Goal: Task Accomplishment & Management: Manage account settings

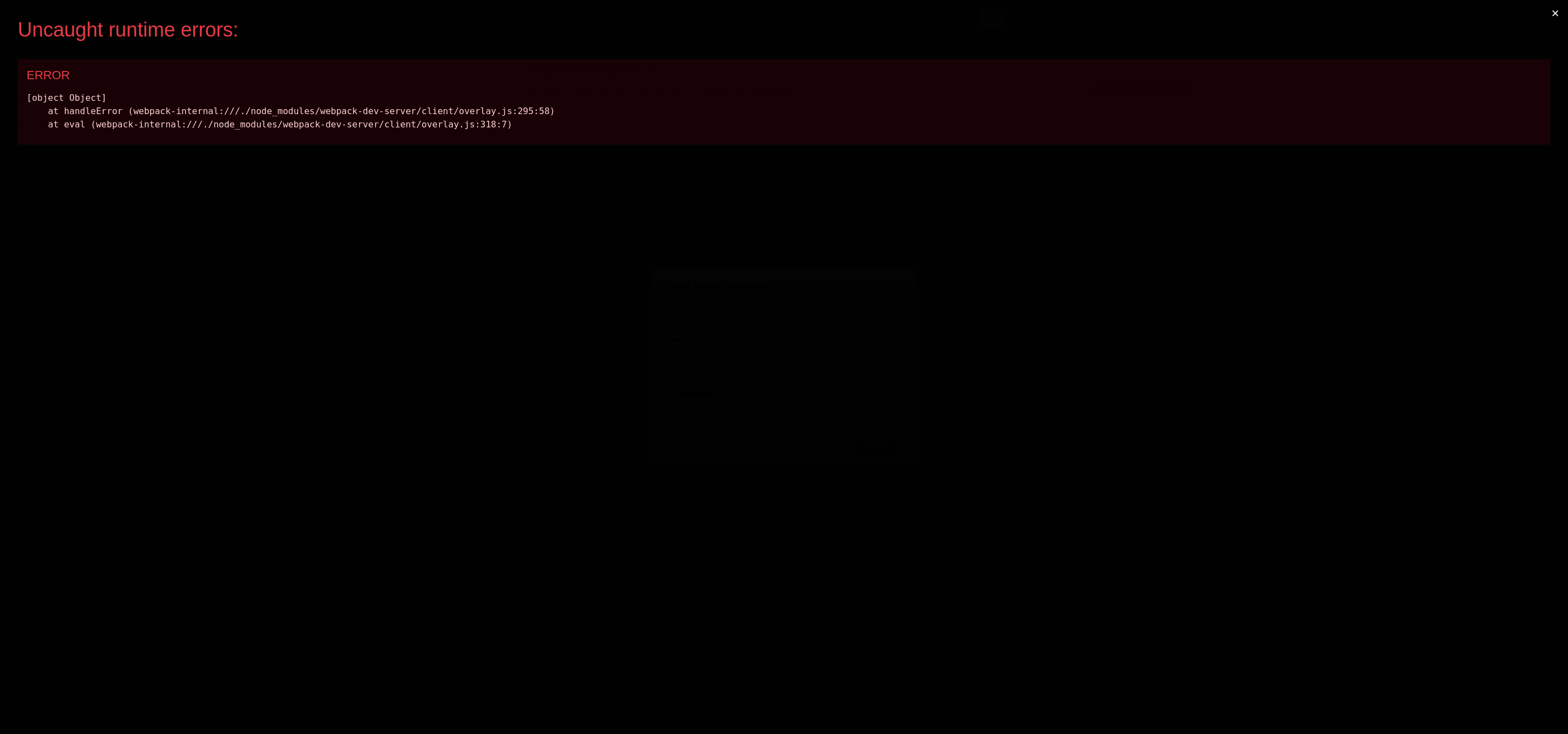
click at [1557, 11] on button "×" at bounding box center [1554, 13] width 25 height 27
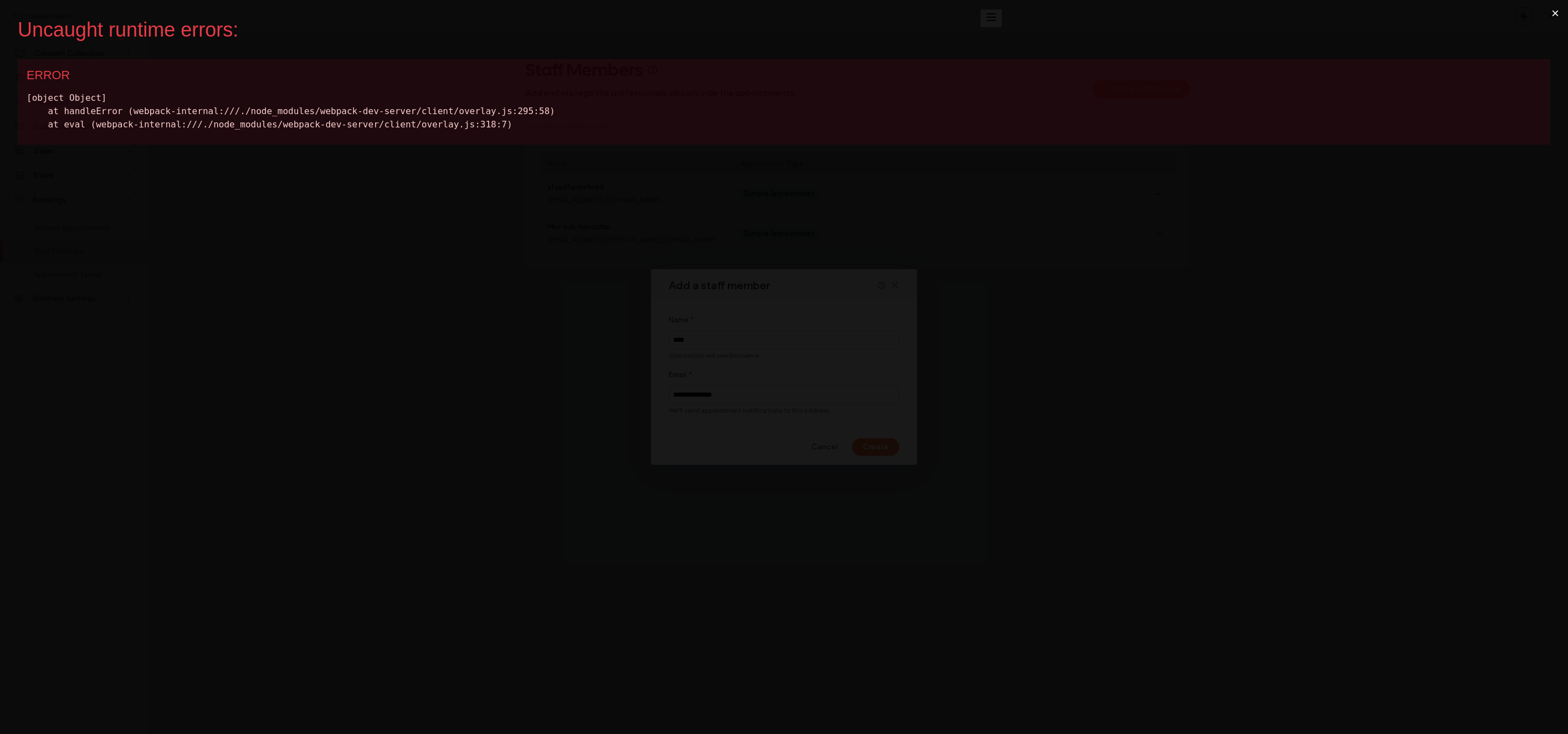
click at [1555, 9] on button "×" at bounding box center [1554, 13] width 25 height 27
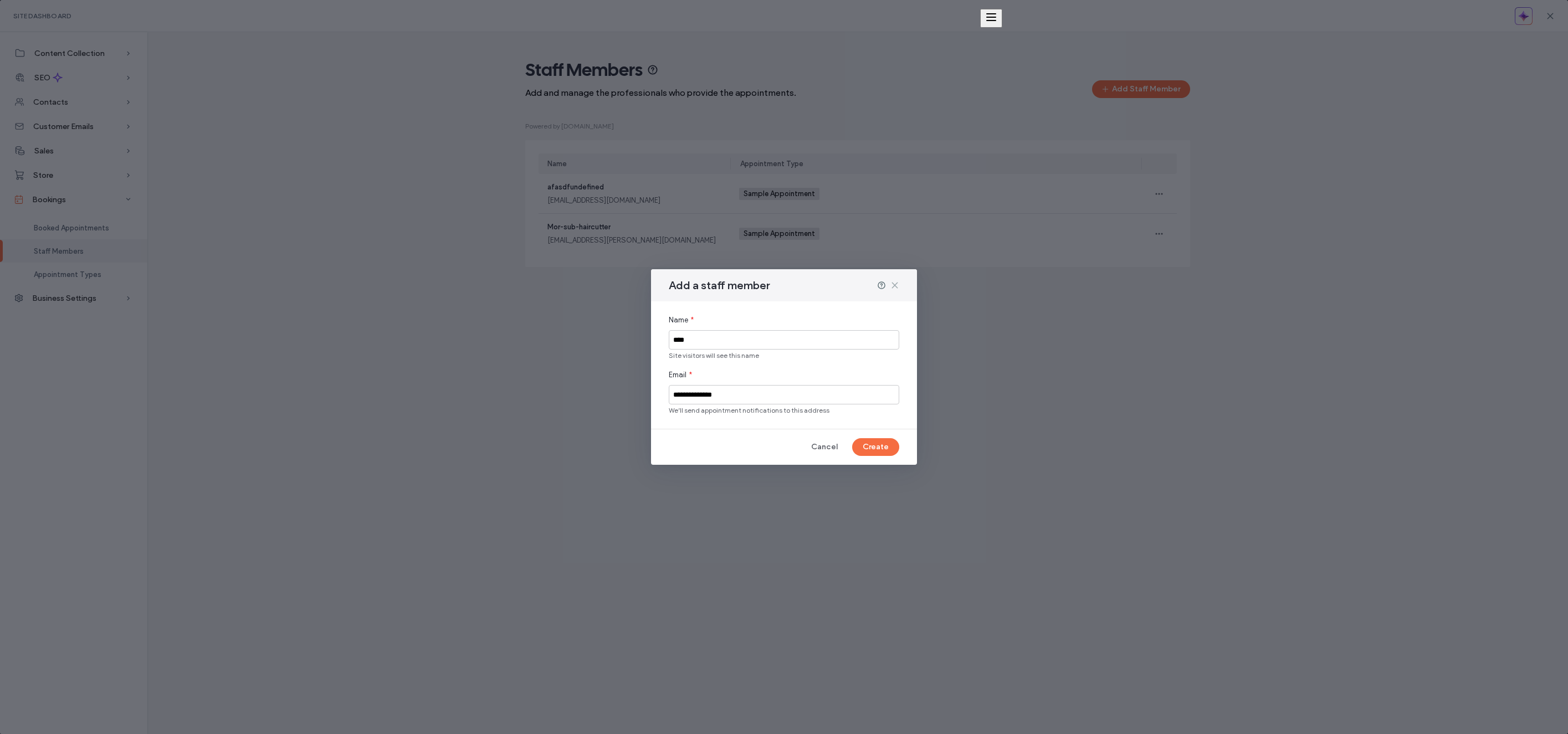
click at [897, 285] on icon at bounding box center [895, 285] width 9 height 9
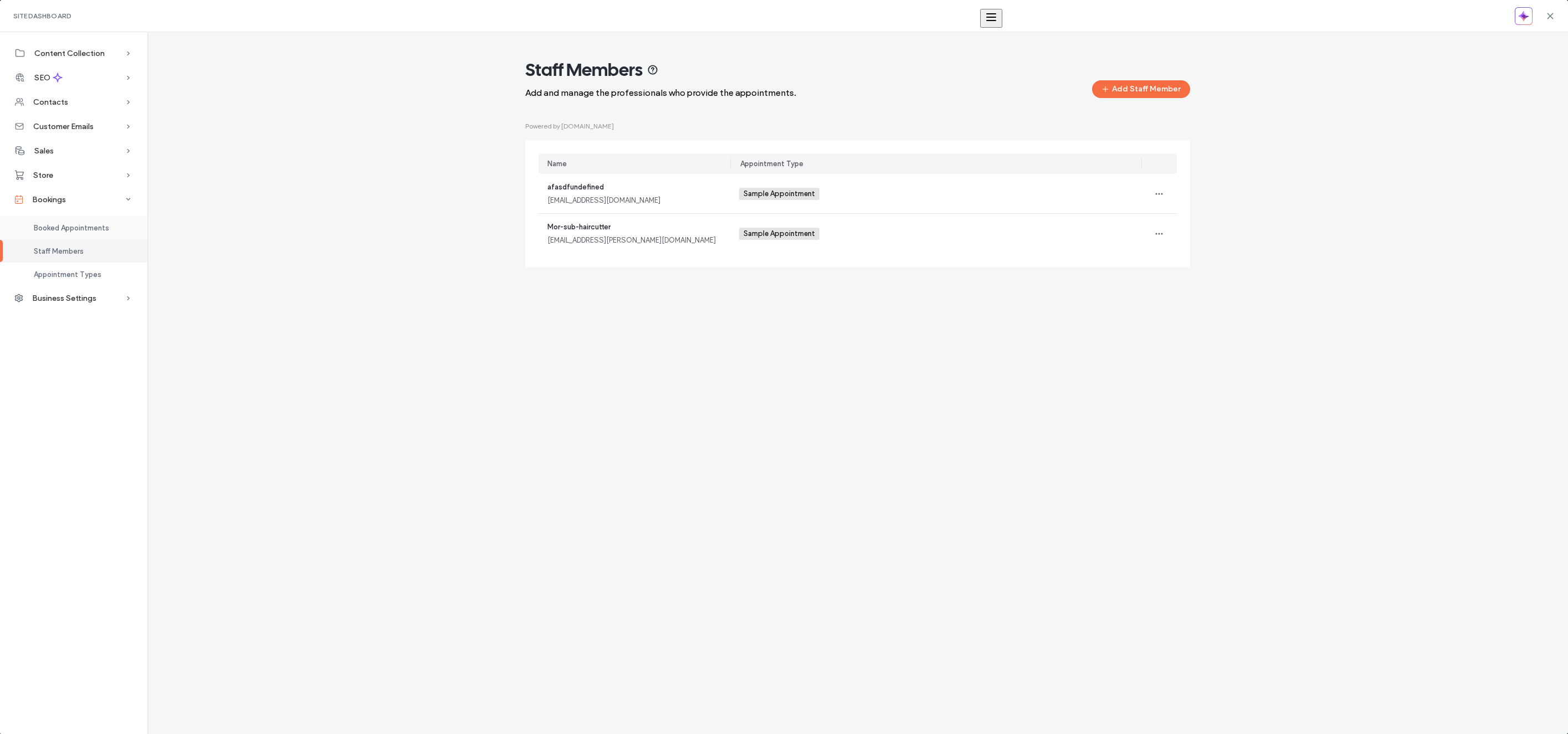
click at [50, 224] on span "Booked Appointments" at bounding box center [71, 228] width 75 height 9
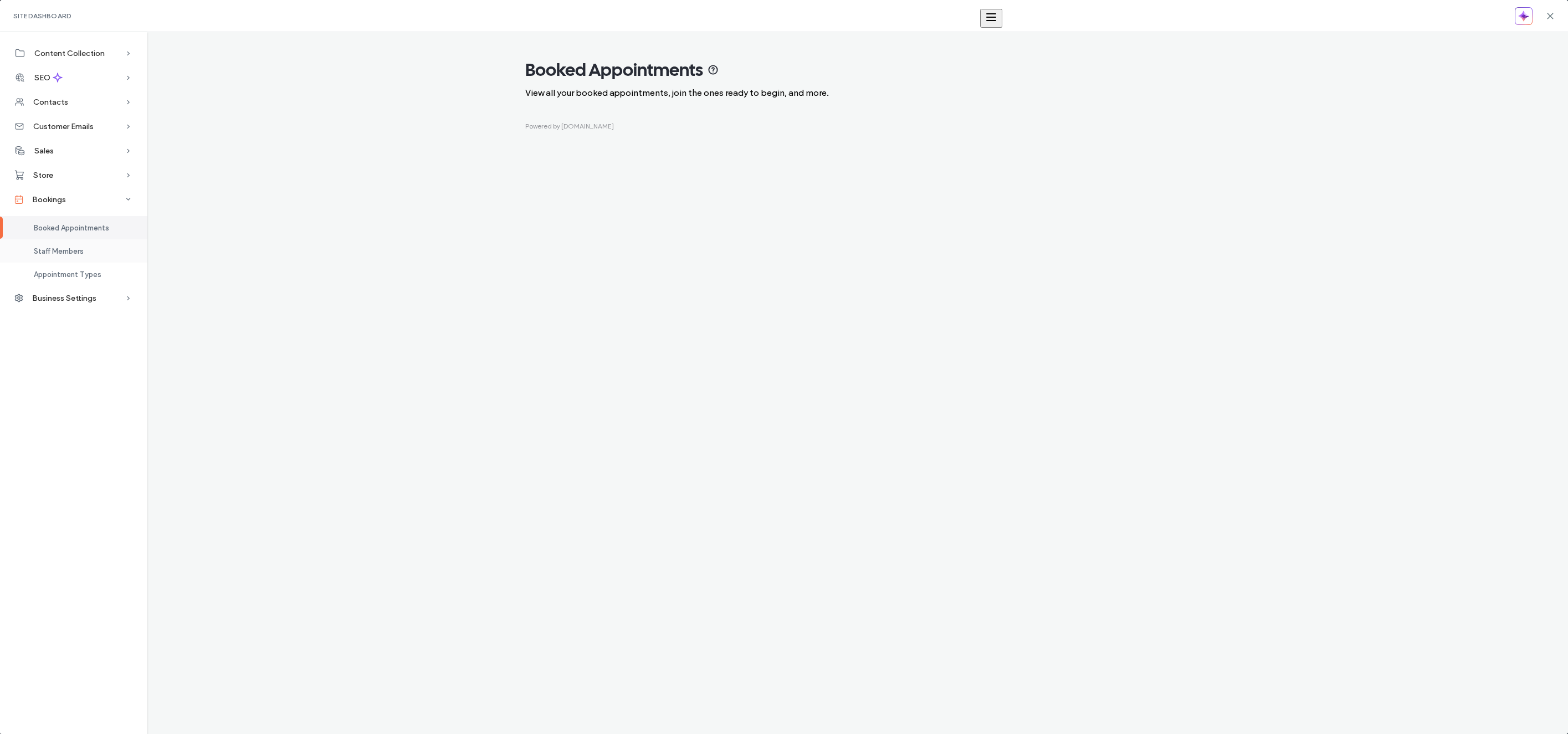
click at [65, 248] on span "Staff Members" at bounding box center [59, 251] width 50 height 9
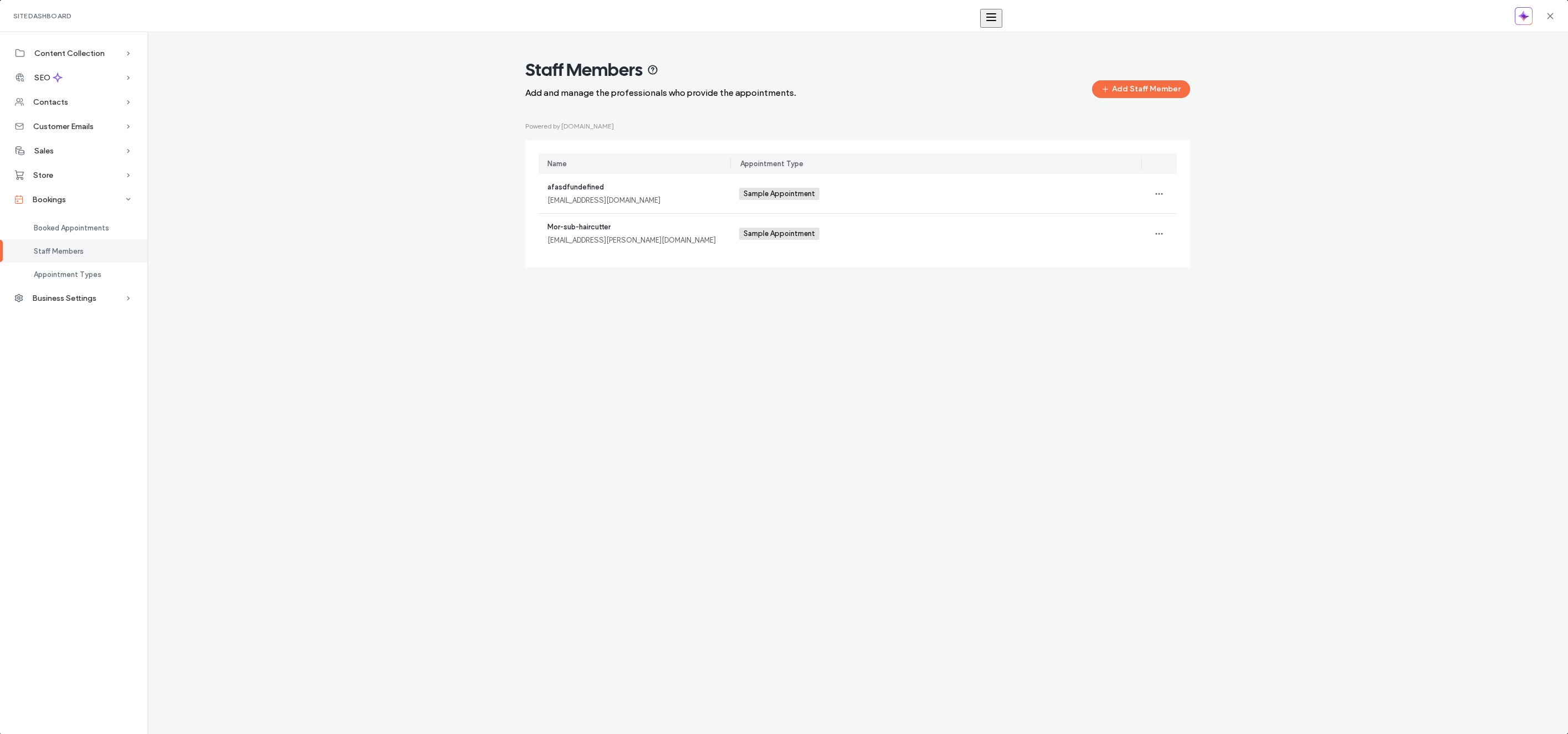
click at [851, 477] on div "Staff Members Add and manage the professionals who provide the appointments. Ad…" at bounding box center [857, 383] width 1326 height 702
click at [1169, 93] on button "Add Staff Member" at bounding box center [1141, 89] width 98 height 17
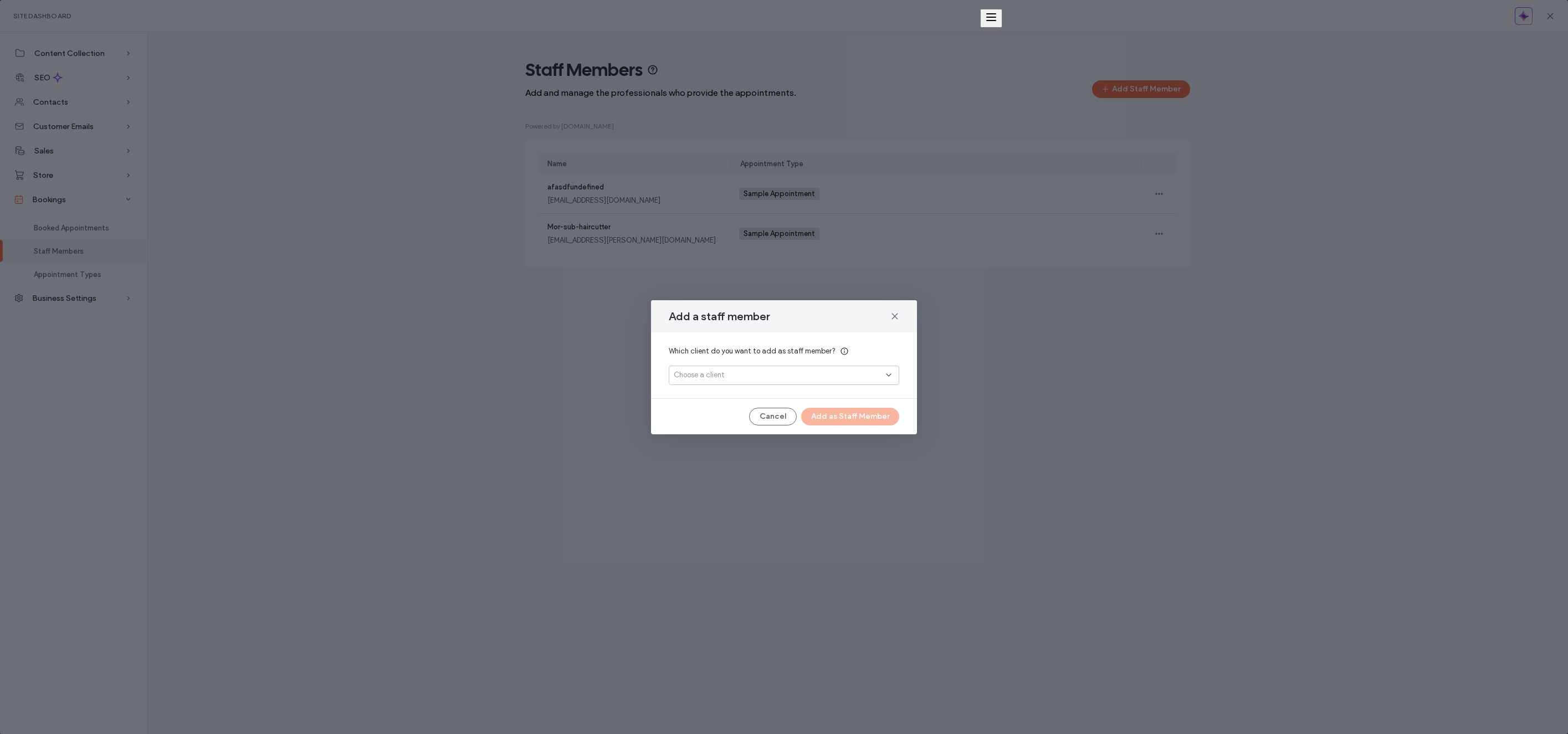
click at [813, 388] on div "Which client do you want to add as staff member? Choose a client" at bounding box center [783, 366] width 266 height 66
click at [815, 376] on div "Choose a client" at bounding box center [780, 375] width 212 height 11
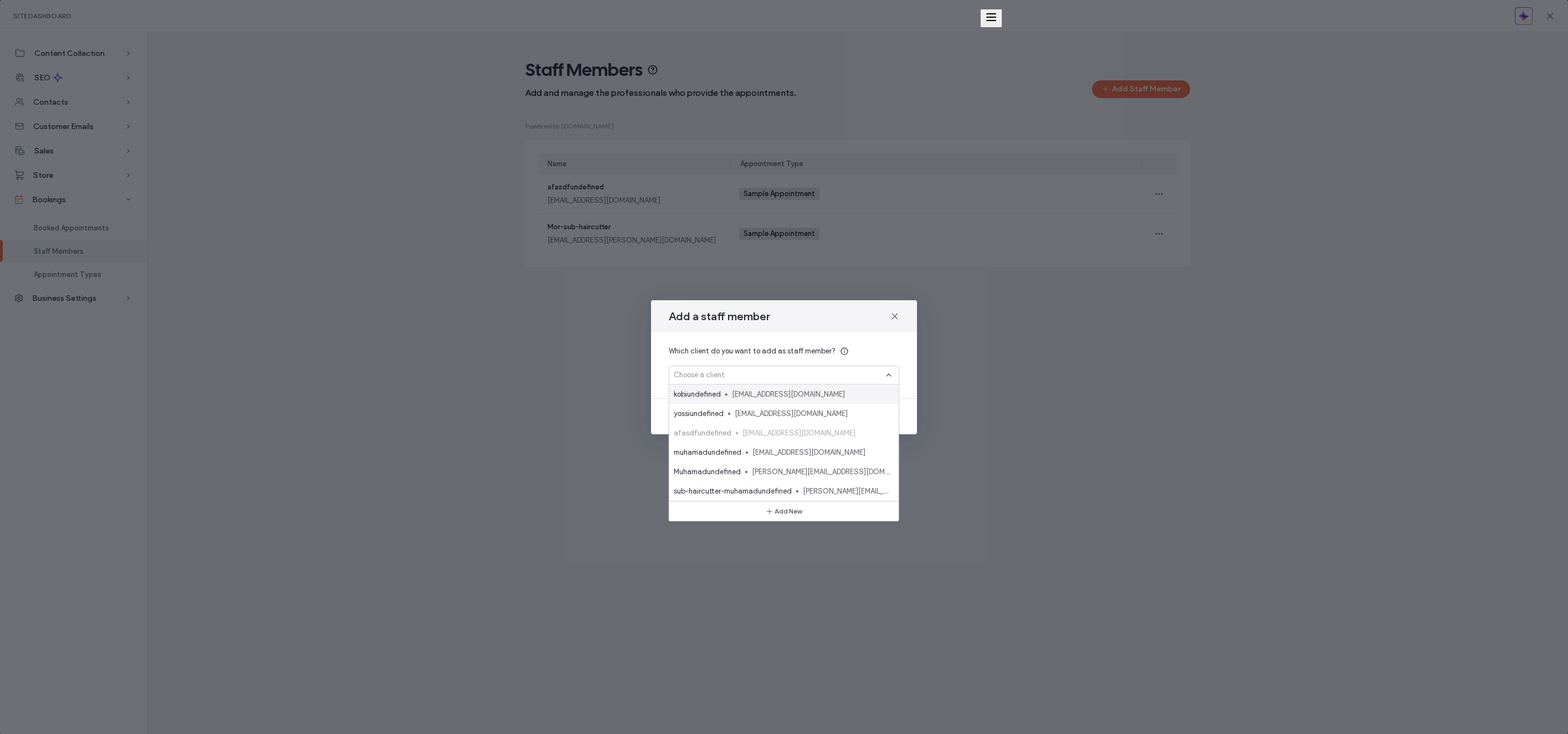
click at [904, 354] on div "Which client do you want to add as staff member? Choose a client" at bounding box center [783, 366] width 266 height 66
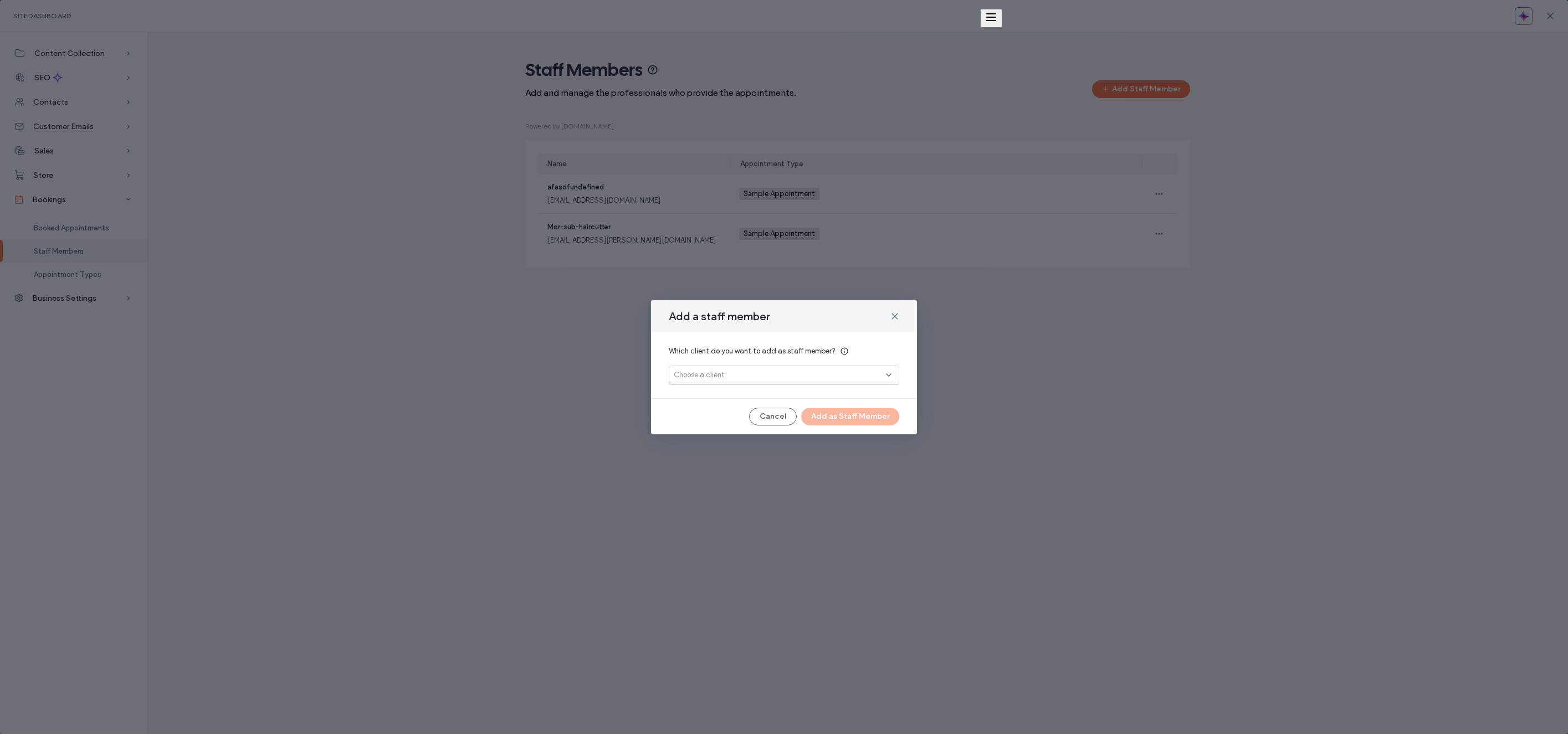
click at [800, 374] on div "Choose a client" at bounding box center [780, 375] width 212 height 11
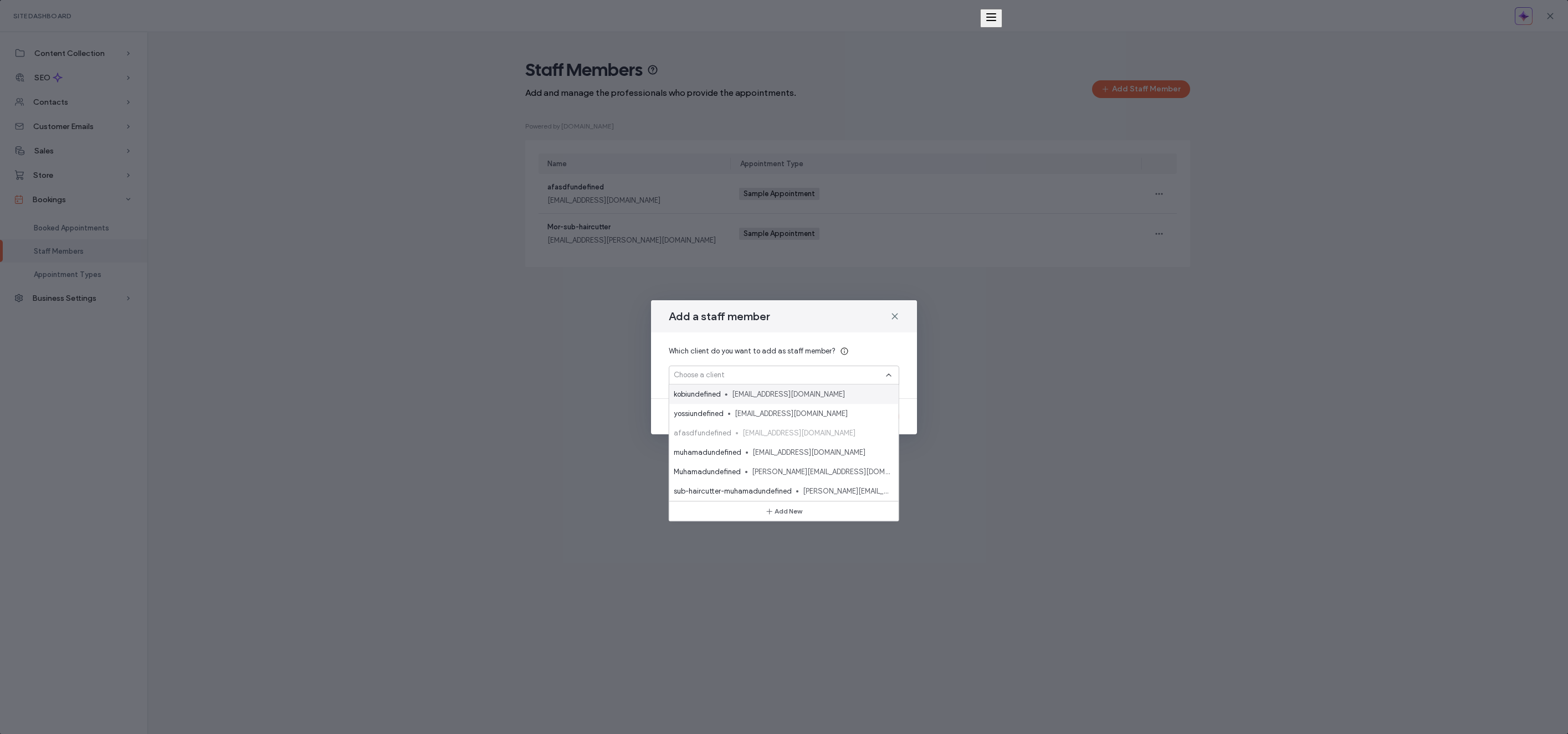
click at [948, 350] on div "Add a staff member Which client do you want to add as staff member? Choose a cl…" at bounding box center [784, 367] width 1568 height 734
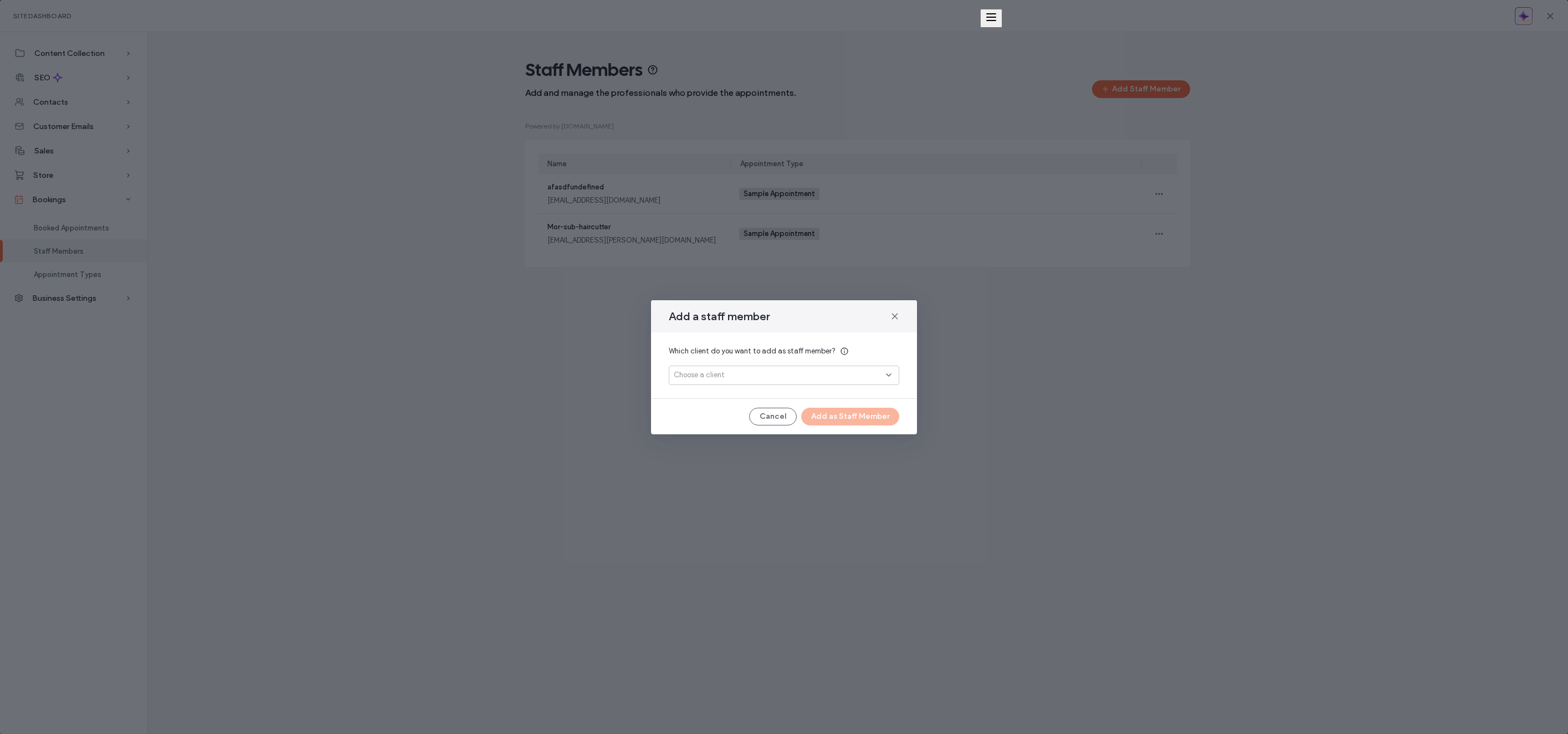
click at [684, 316] on span "Add a staff member" at bounding box center [719, 316] width 100 height 15
copy div "Add a staff member"
click at [767, 303] on div "Add a staff member" at bounding box center [783, 316] width 266 height 32
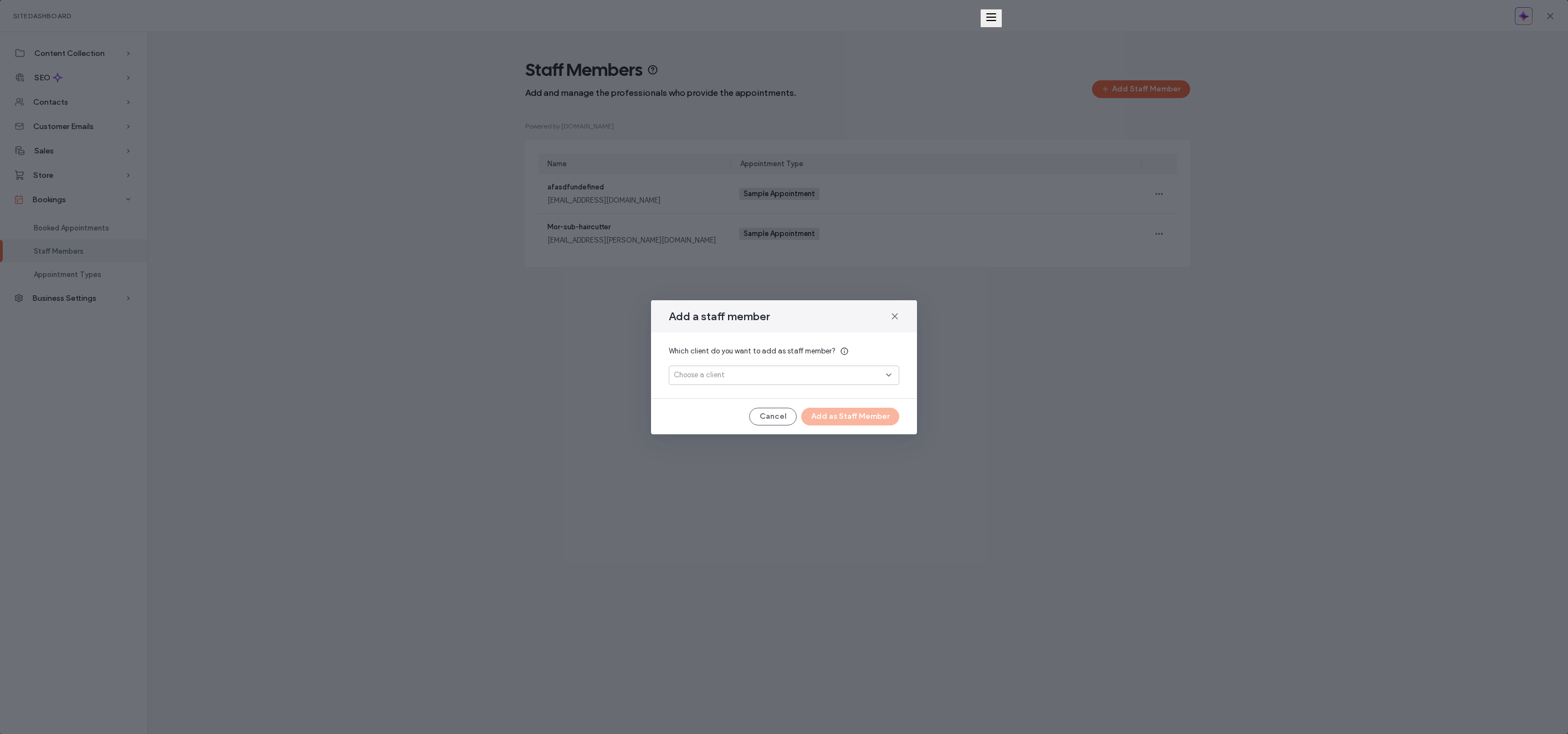
click at [722, 376] on span "Choose a client" at bounding box center [699, 375] width 51 height 11
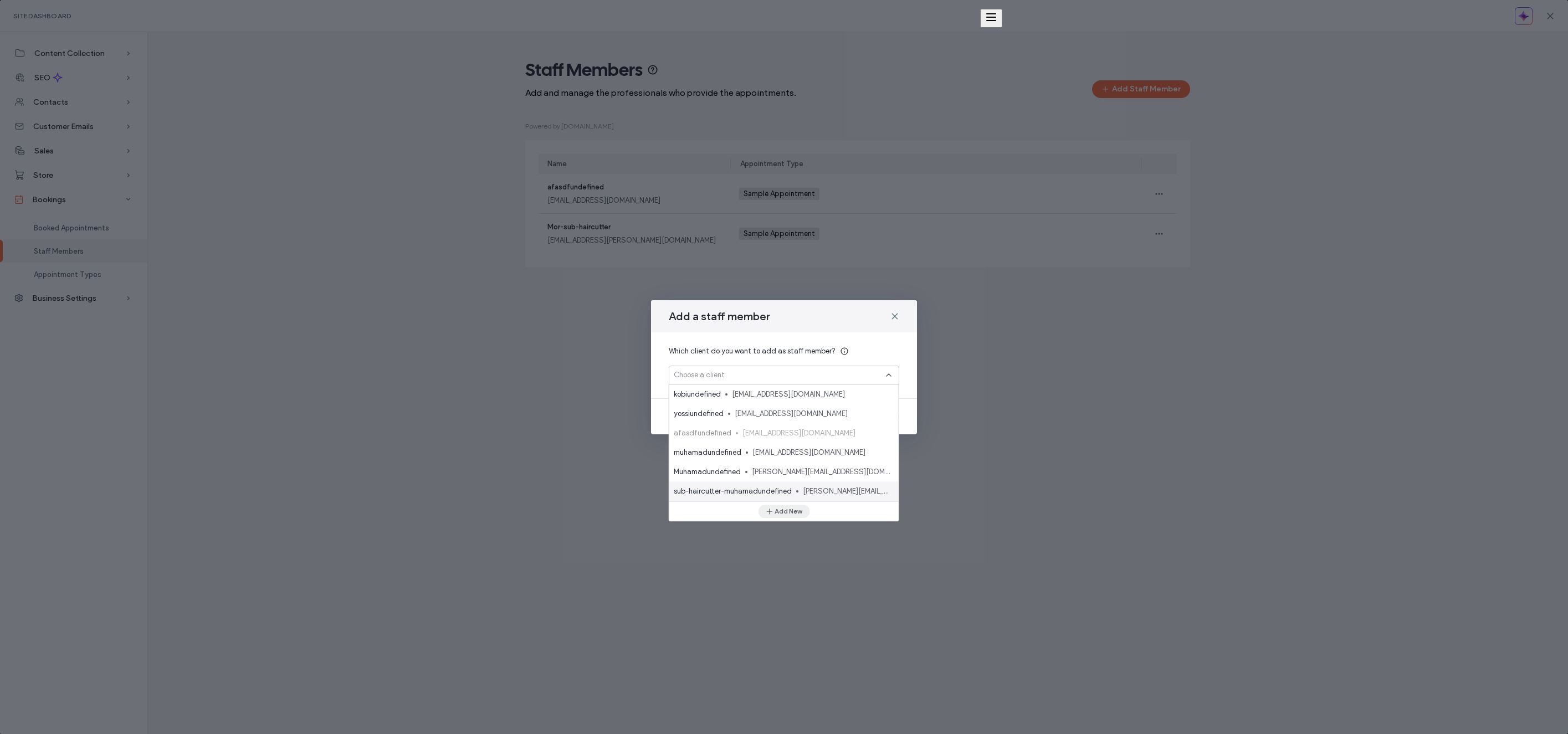
click at [787, 513] on button "Add New" at bounding box center [783, 511] width 51 height 13
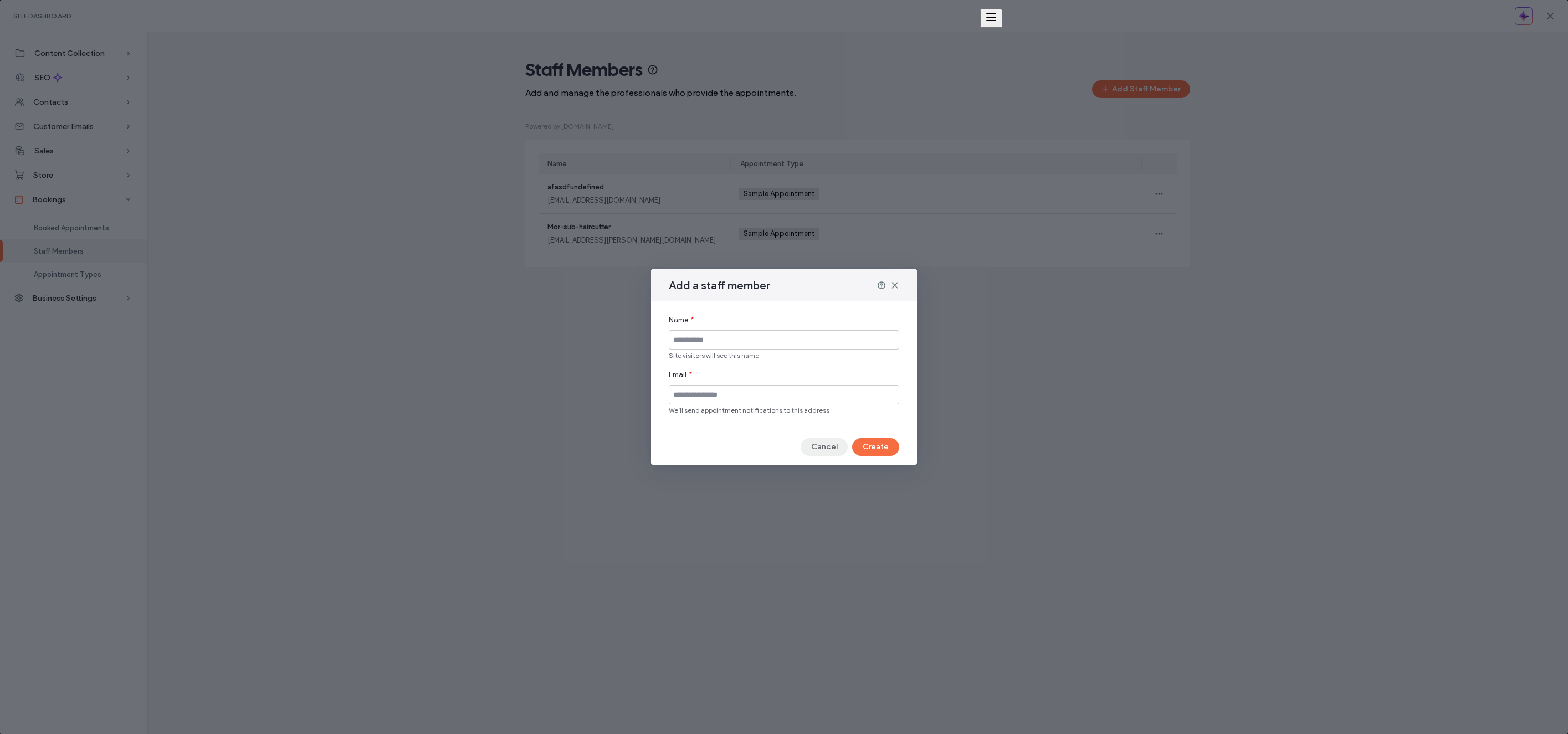
click at [837, 440] on button "Cancel" at bounding box center [824, 447] width 47 height 17
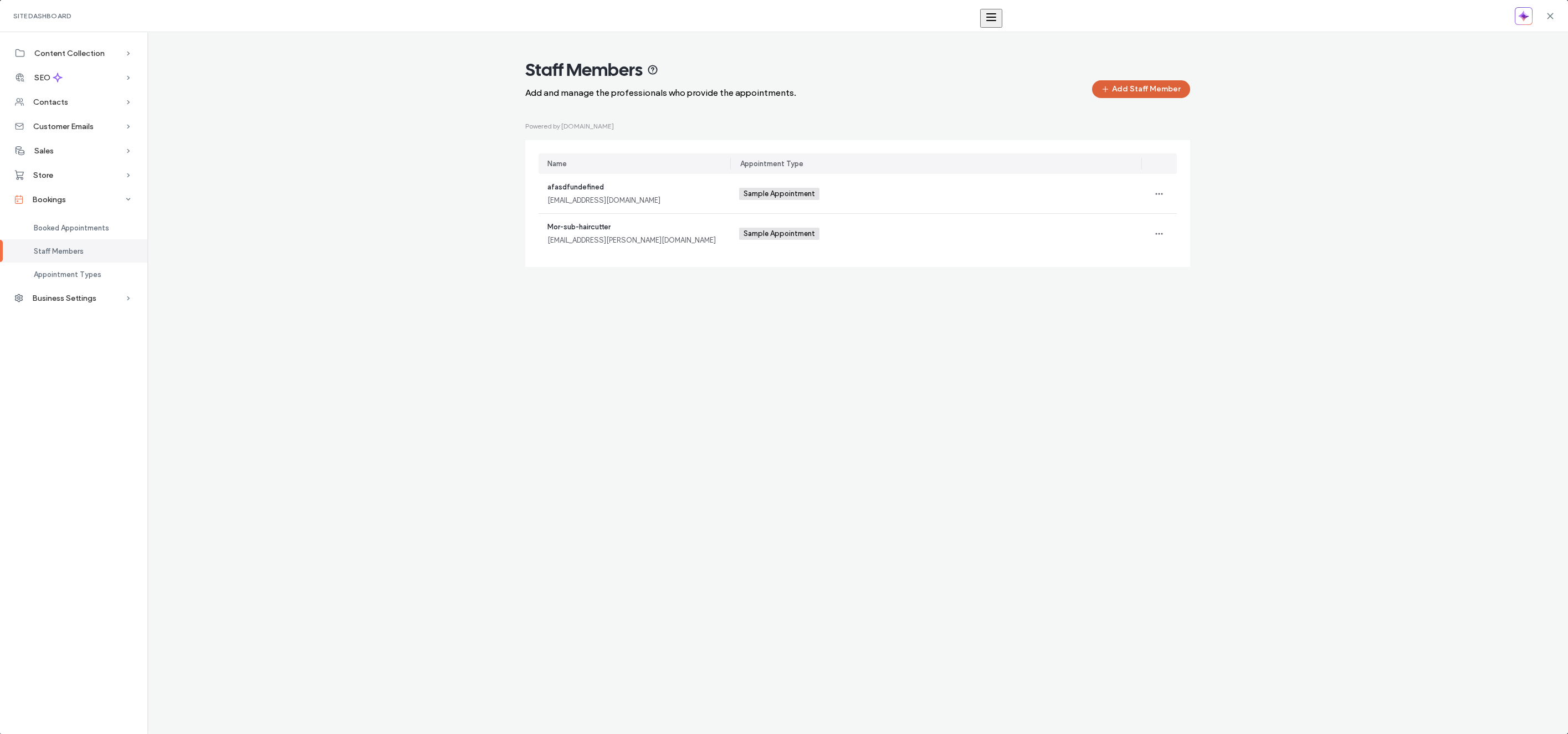
click at [1122, 92] on button "Add Staff Member" at bounding box center [1141, 89] width 98 height 17
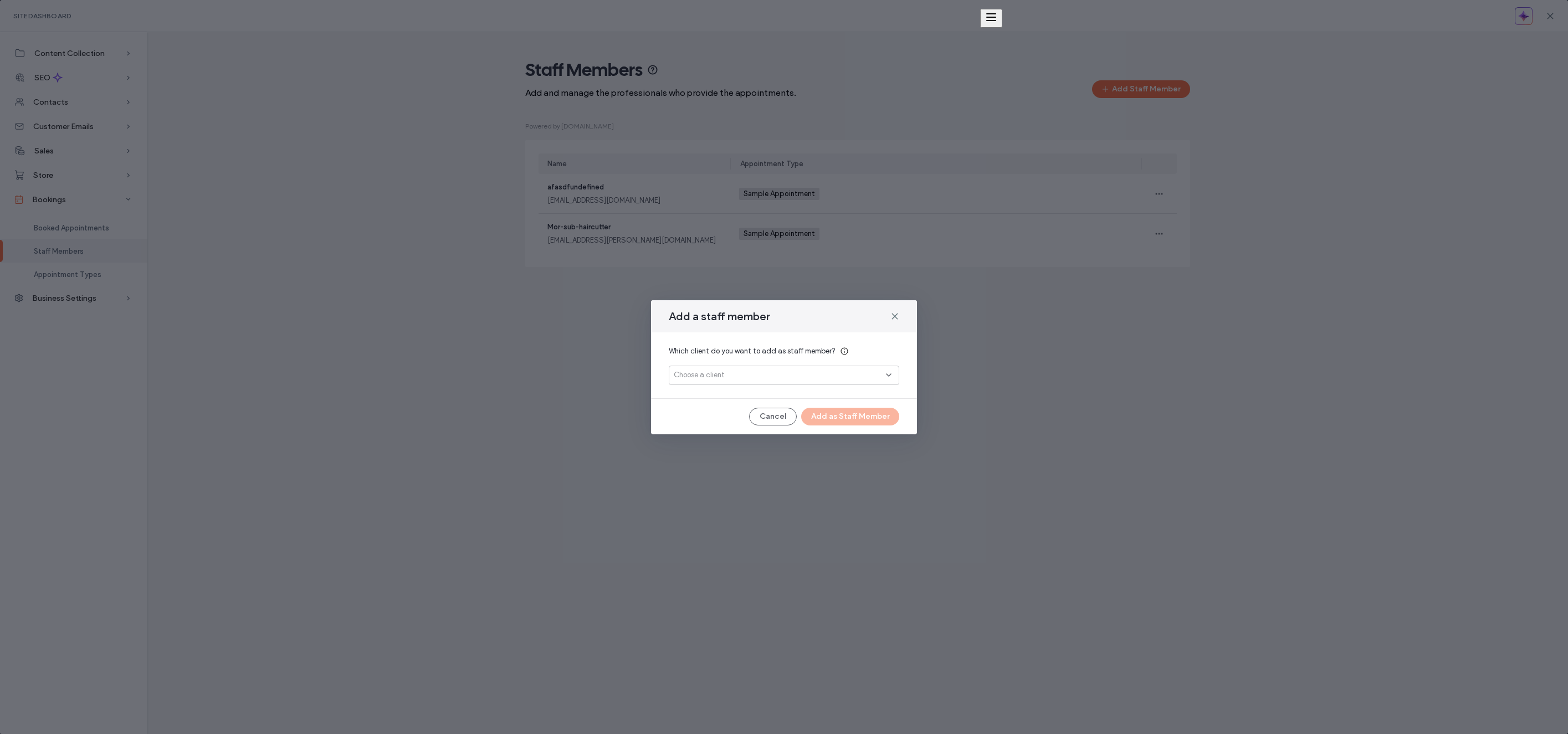
click at [794, 380] on div "Choose a client" at bounding box center [780, 375] width 212 height 11
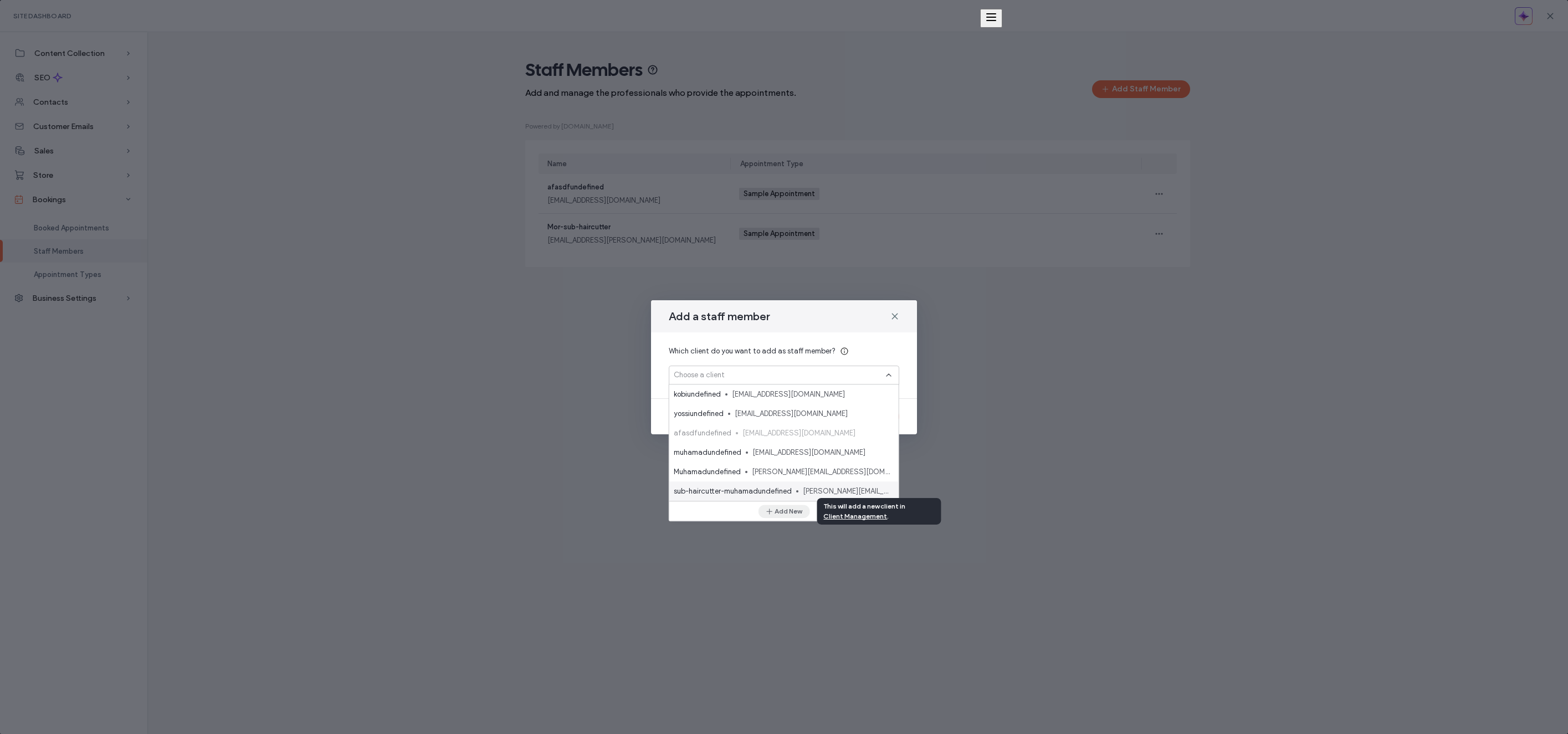
click at [783, 516] on button "Add New" at bounding box center [783, 511] width 51 height 13
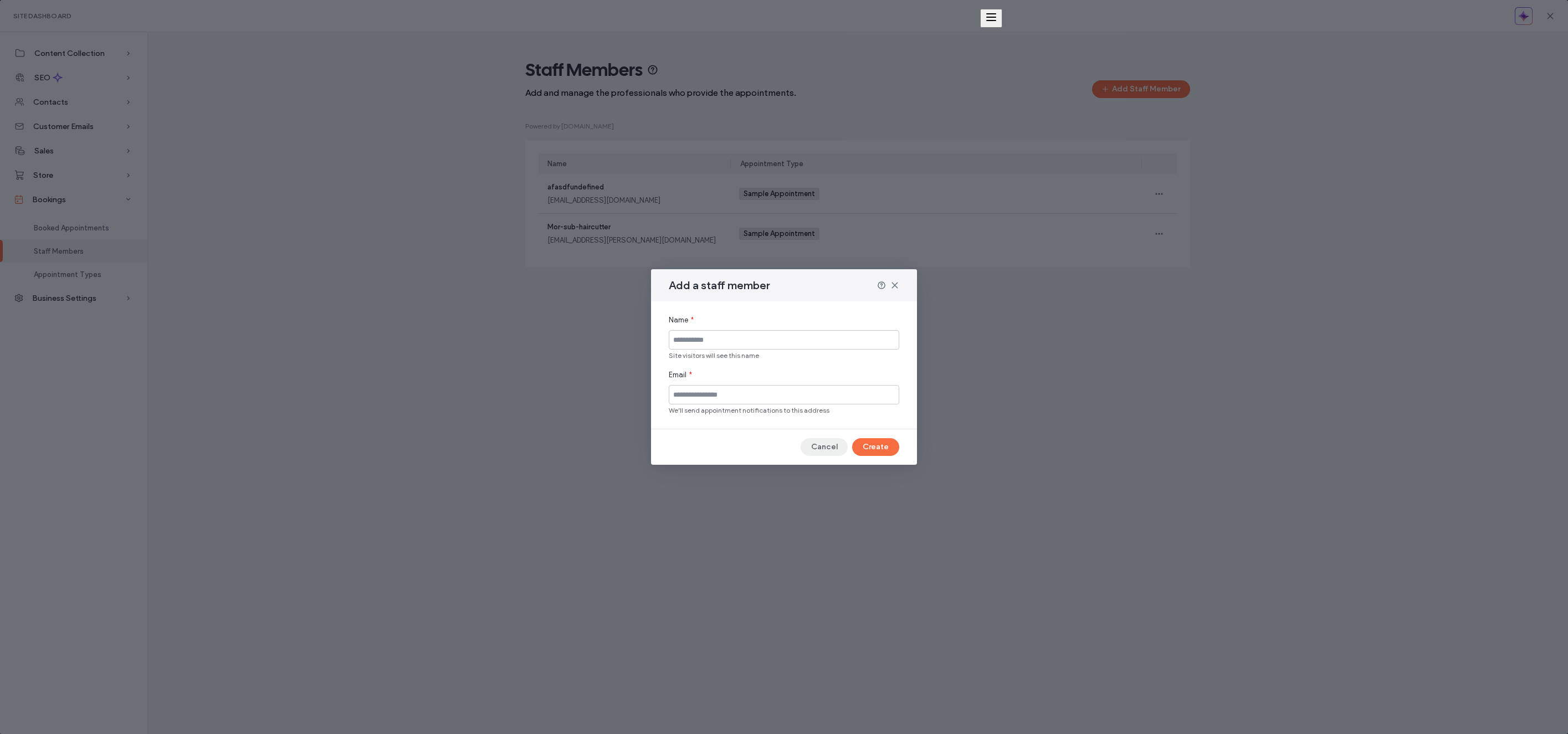
click at [843, 450] on button "Cancel" at bounding box center [824, 447] width 47 height 17
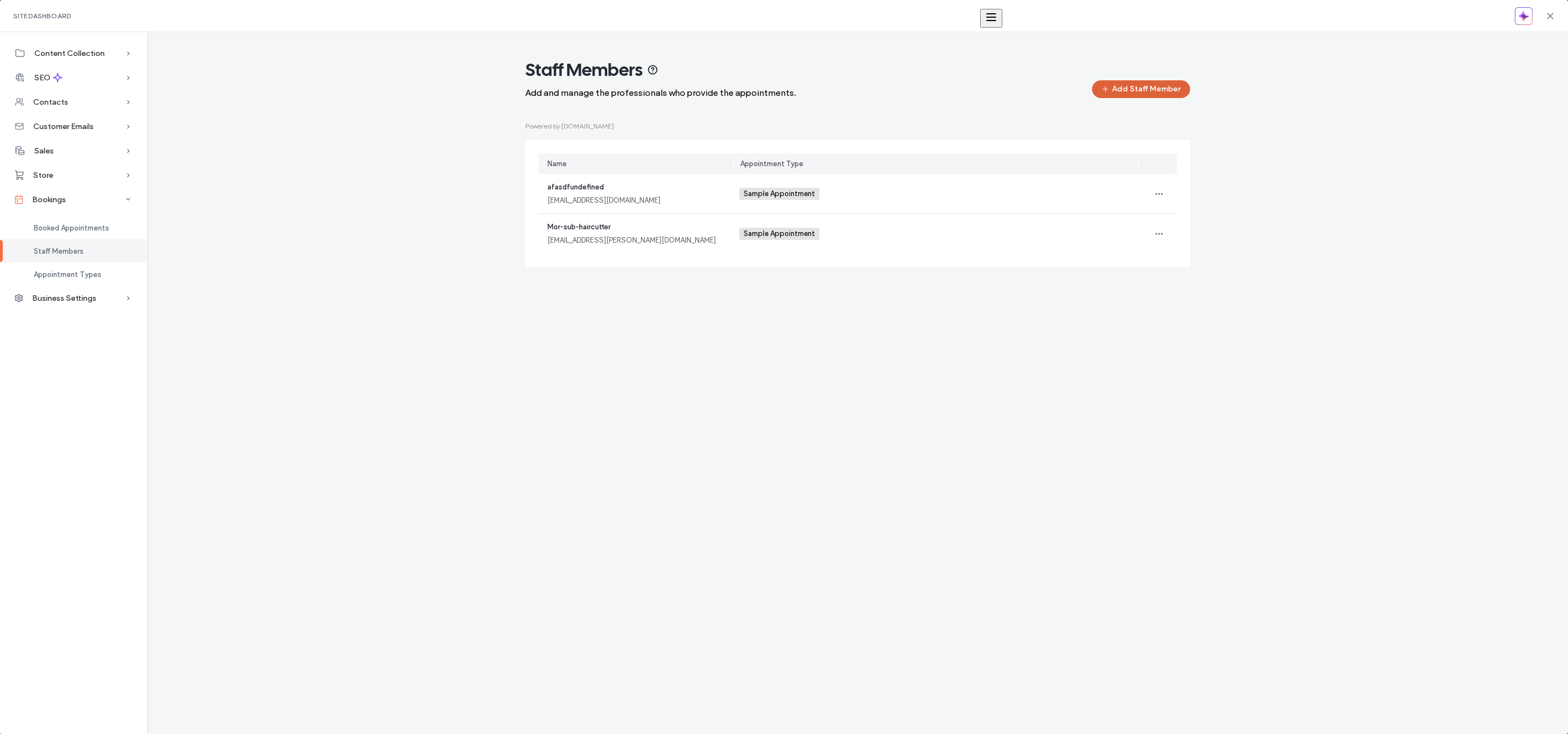
click at [1163, 94] on button "Add Staff Member" at bounding box center [1141, 89] width 98 height 17
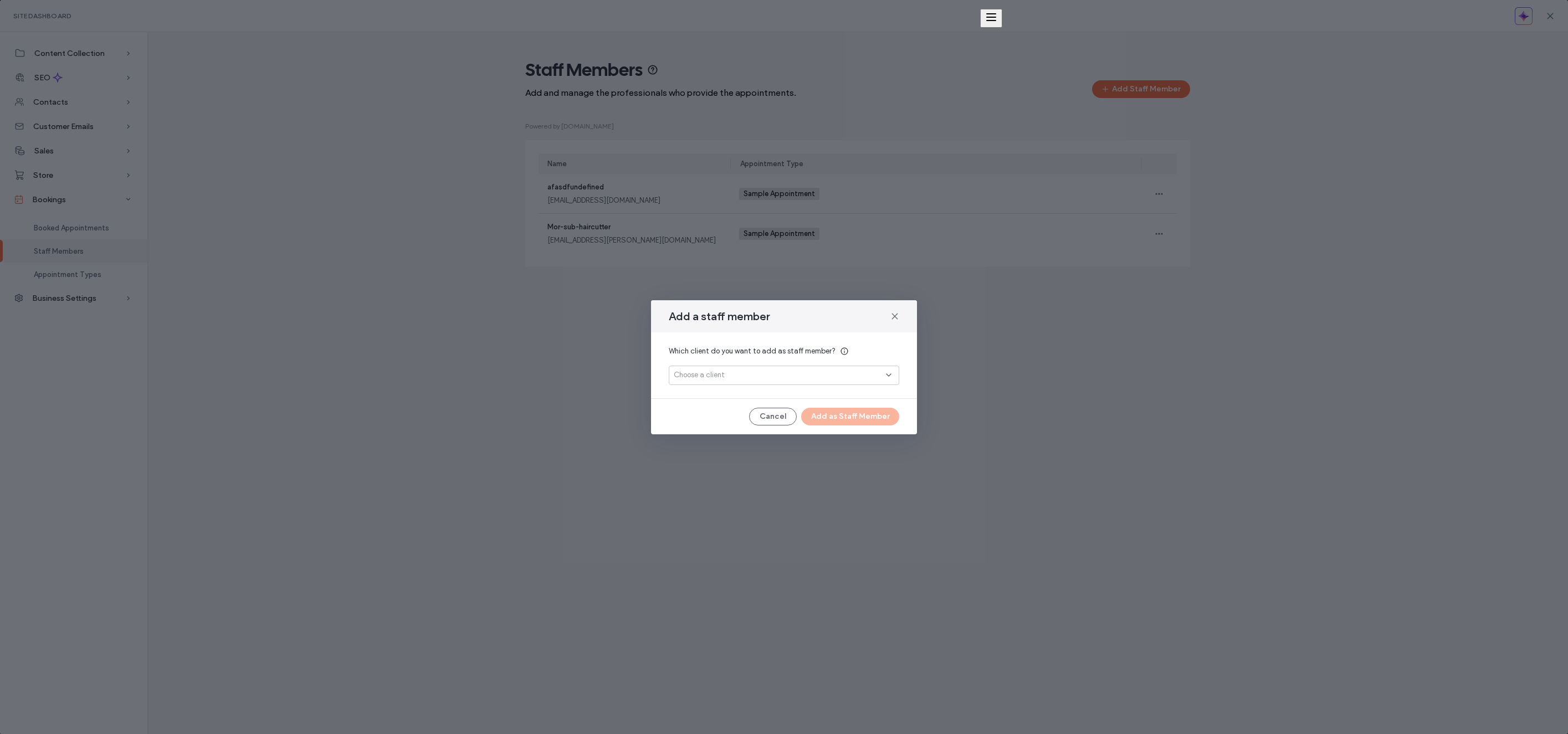
click at [735, 382] on div "Choose a client" at bounding box center [784, 375] width 230 height 19
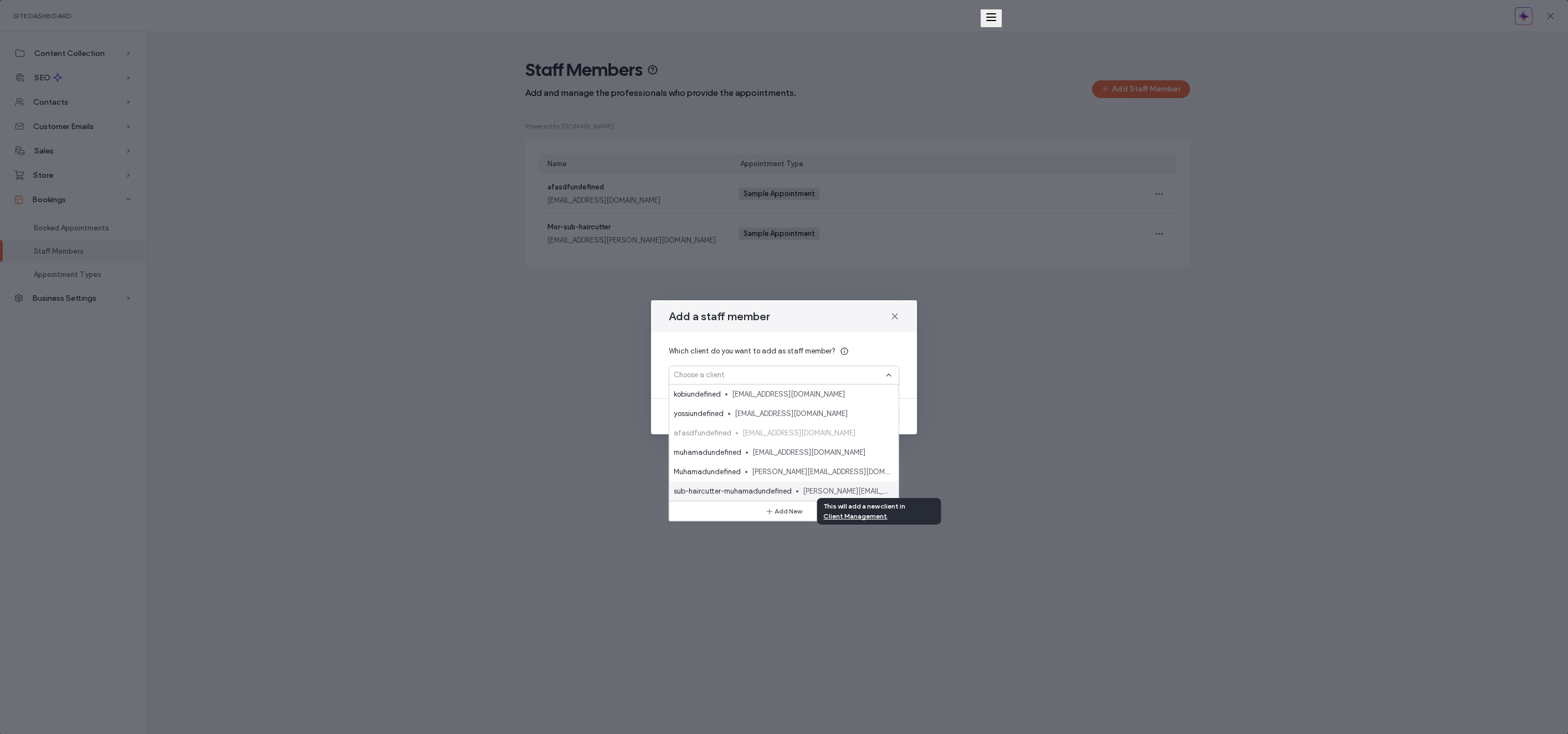
click at [801, 516] on button "Add New" at bounding box center [783, 511] width 51 height 13
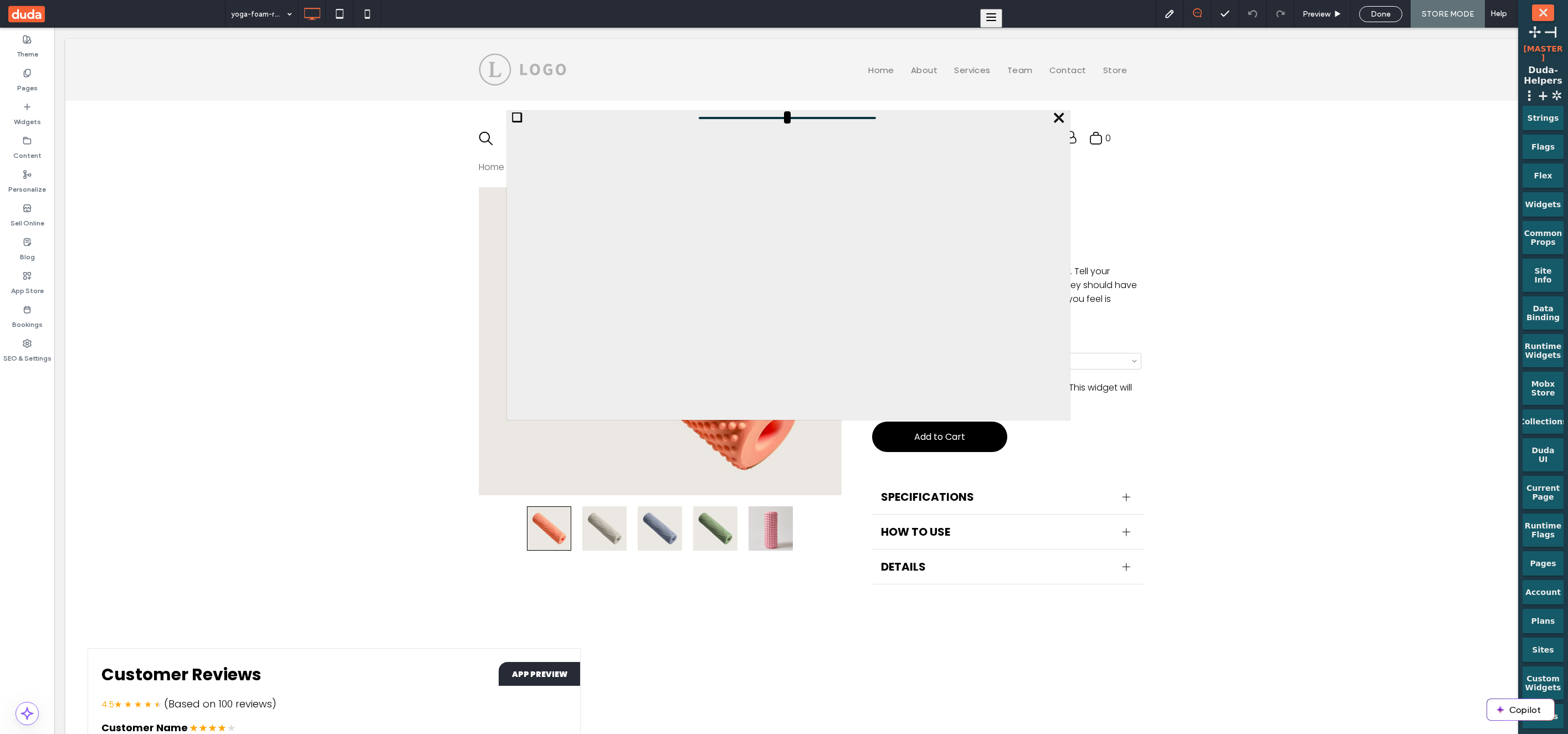
click at [520, 118] on span "❏" at bounding box center [516, 118] width 11 height 14
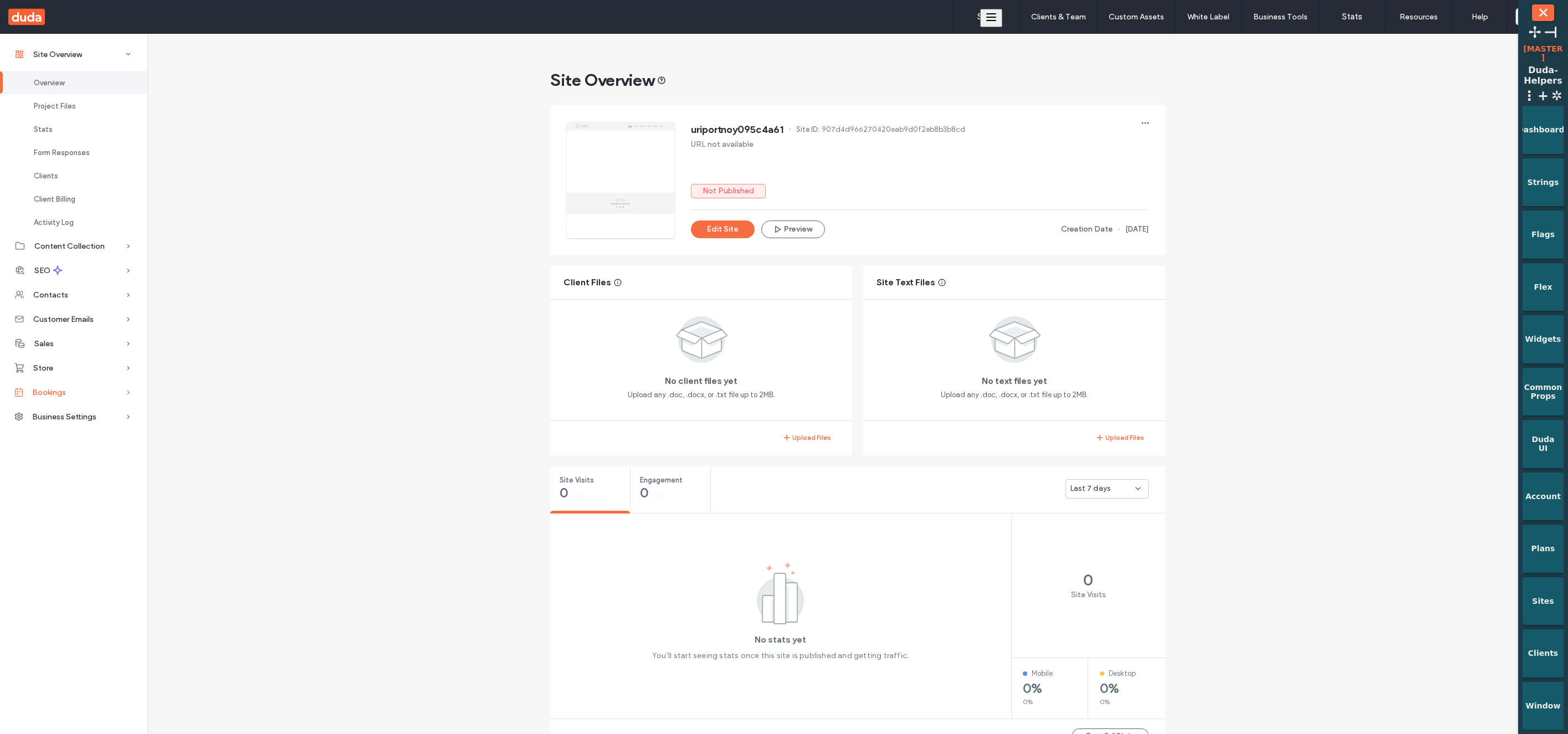
click at [80, 388] on div "Bookings" at bounding box center [74, 393] width 147 height 24
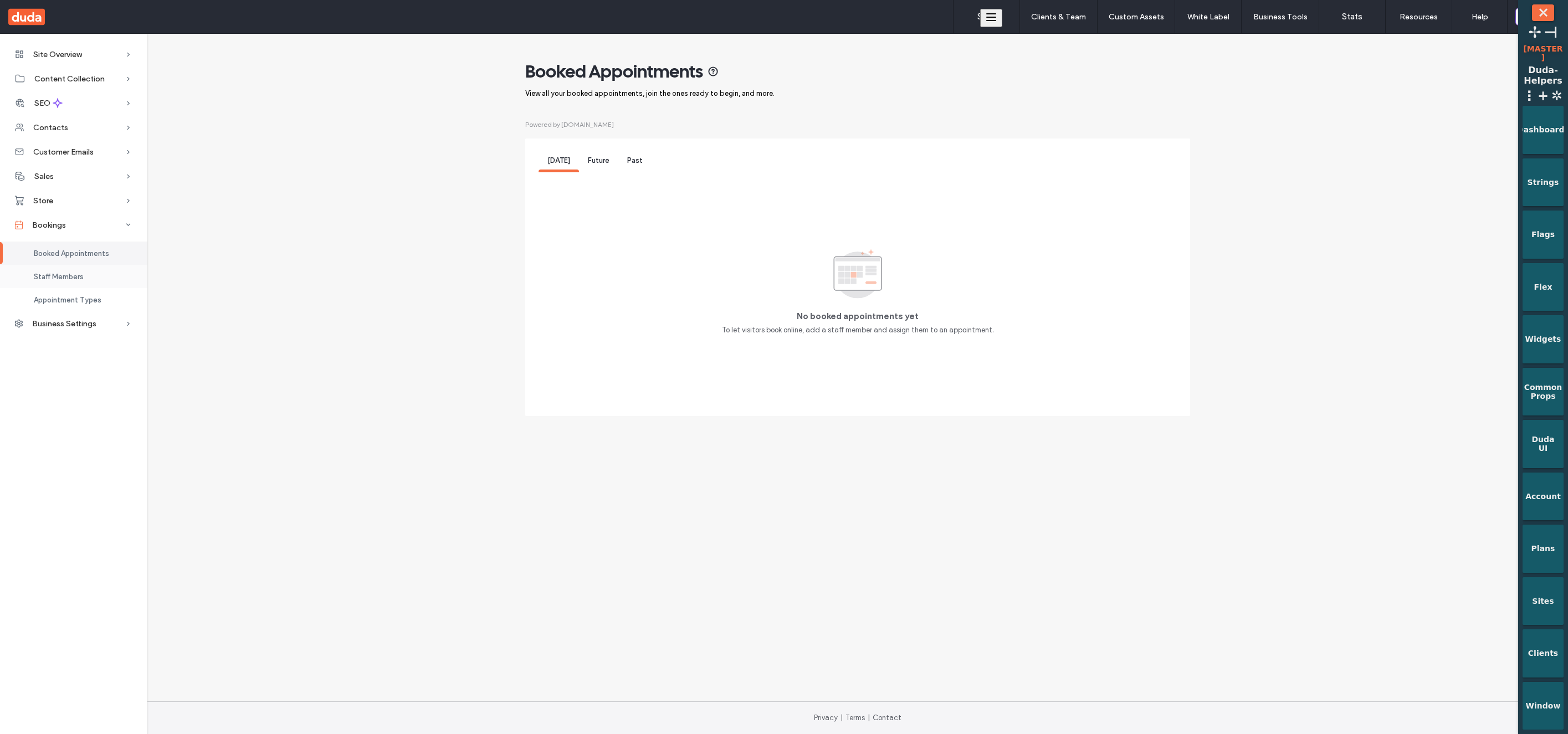
click at [107, 277] on div "Staff Members" at bounding box center [74, 276] width 147 height 23
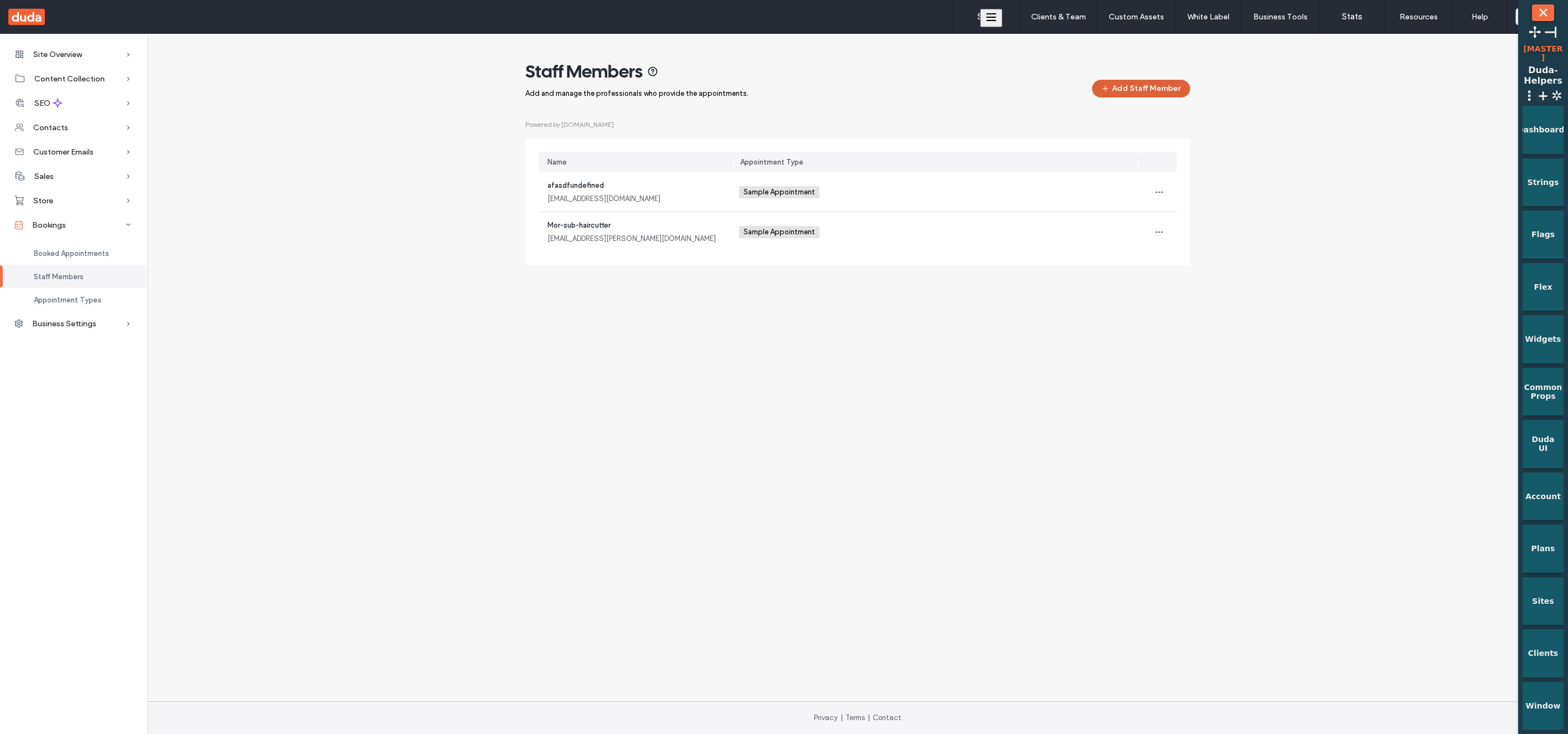
click at [1160, 88] on button "Add Staff Member" at bounding box center [1141, 88] width 98 height 17
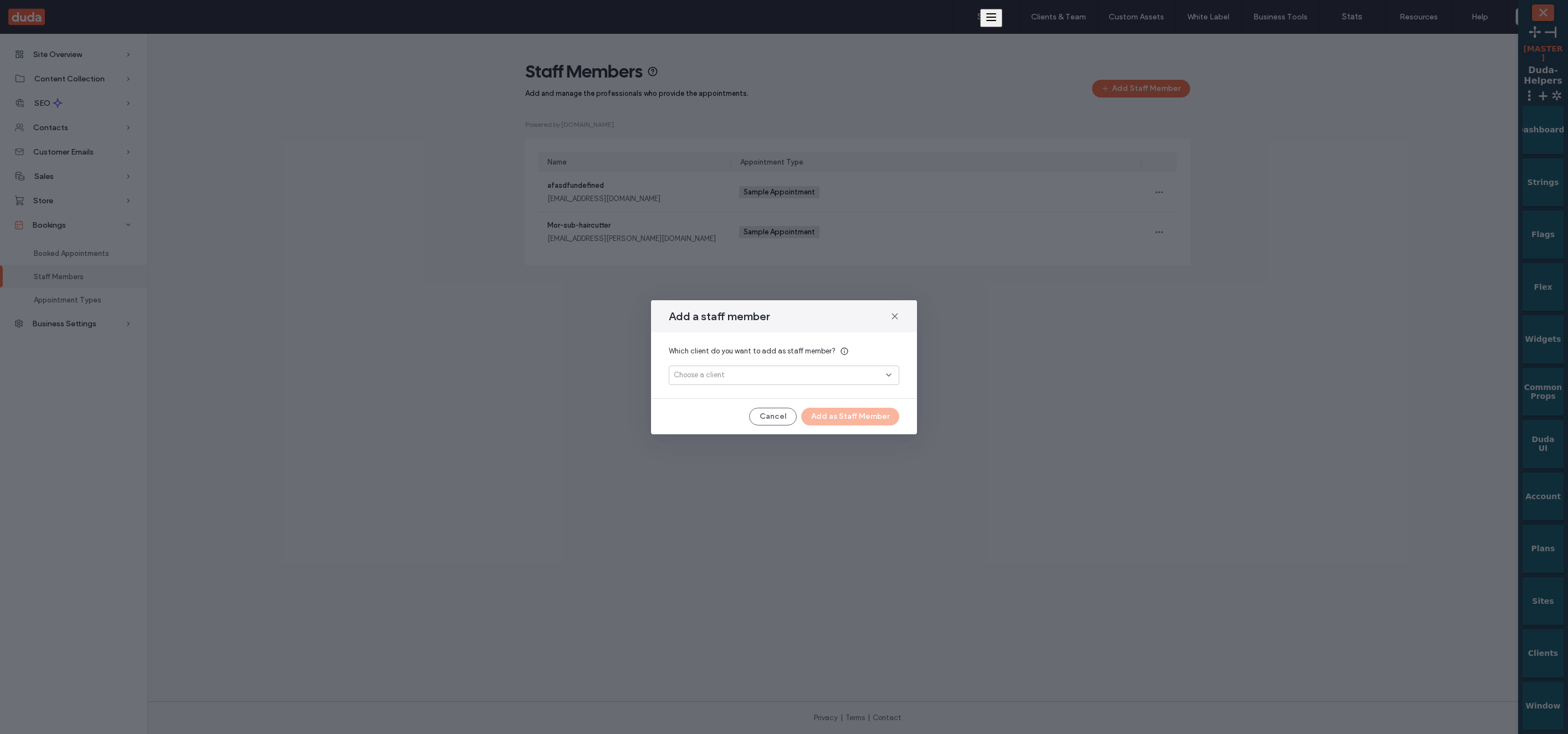
click at [717, 386] on div "Which client do you want to add as staff member? Choose a client" at bounding box center [783, 366] width 266 height 66
click at [720, 386] on div "Which client do you want to add as staff member? Choose a client" at bounding box center [783, 366] width 266 height 66
click at [725, 380] on div "Choose a client" at bounding box center [784, 375] width 230 height 19
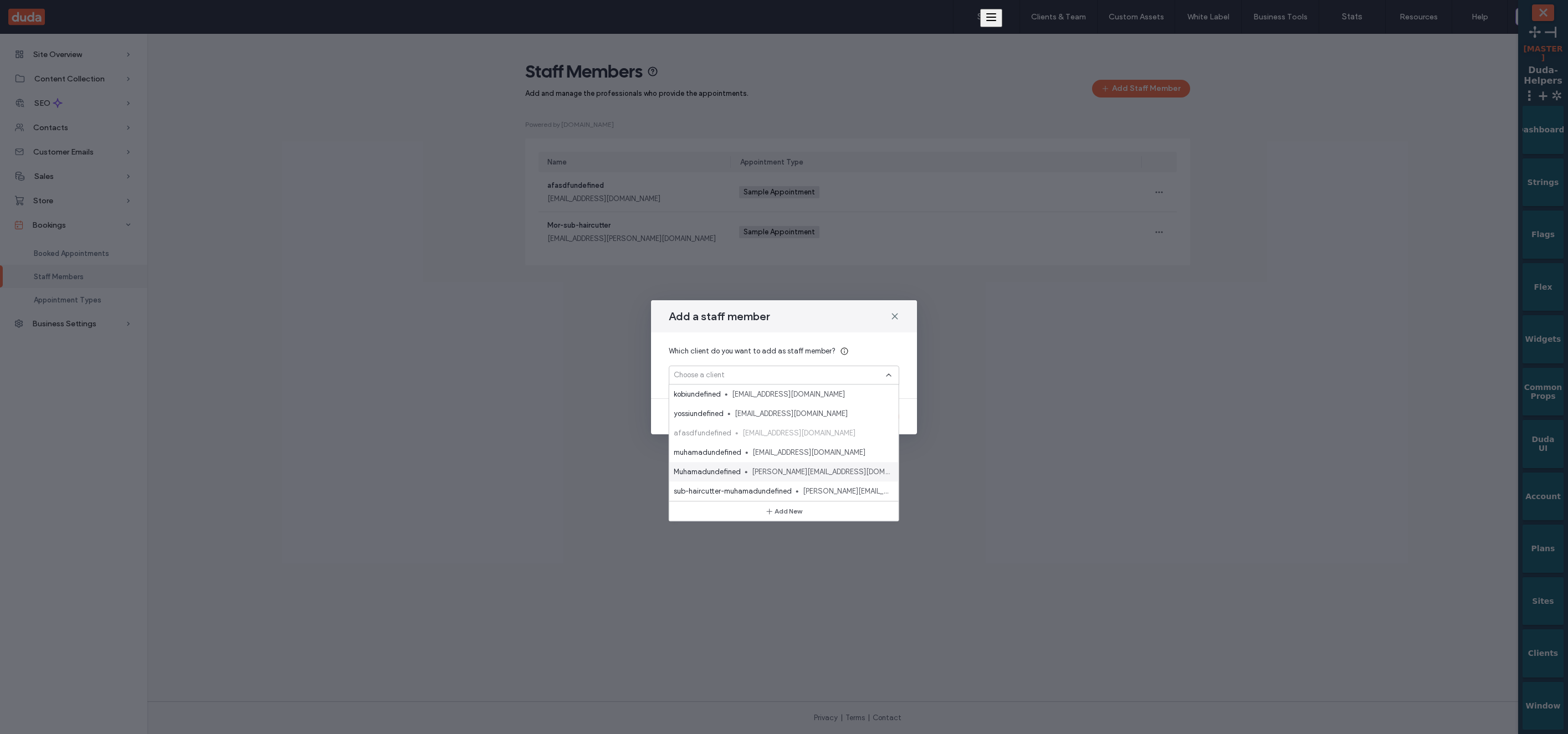
scroll to position [39, 0]
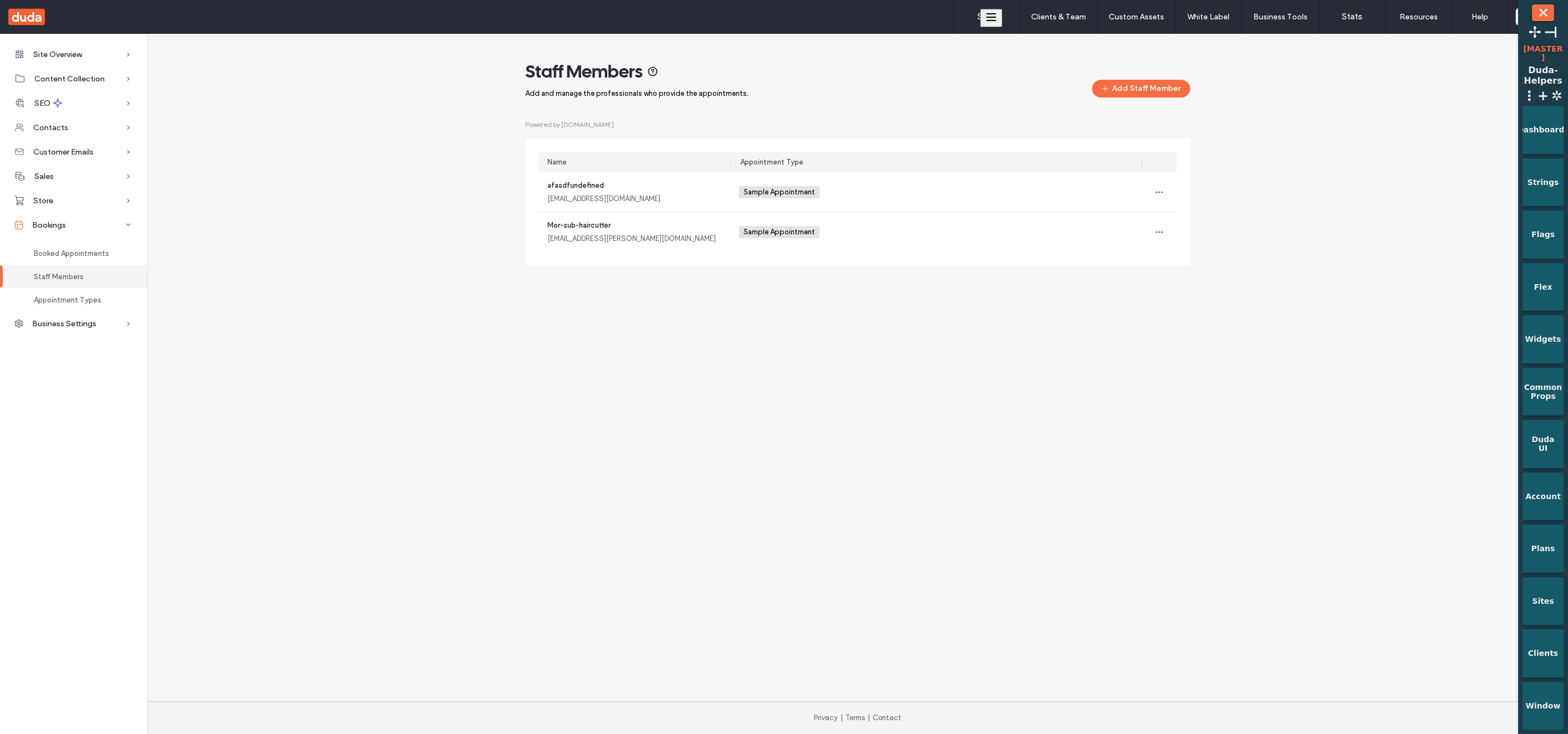
click at [1165, 364] on div "Site Overview Overview Project Files Stats Form Responses Clients Client Billin…" at bounding box center [784, 367] width 1568 height 668
click at [1171, 82] on button "Add Staff Member" at bounding box center [1141, 88] width 98 height 17
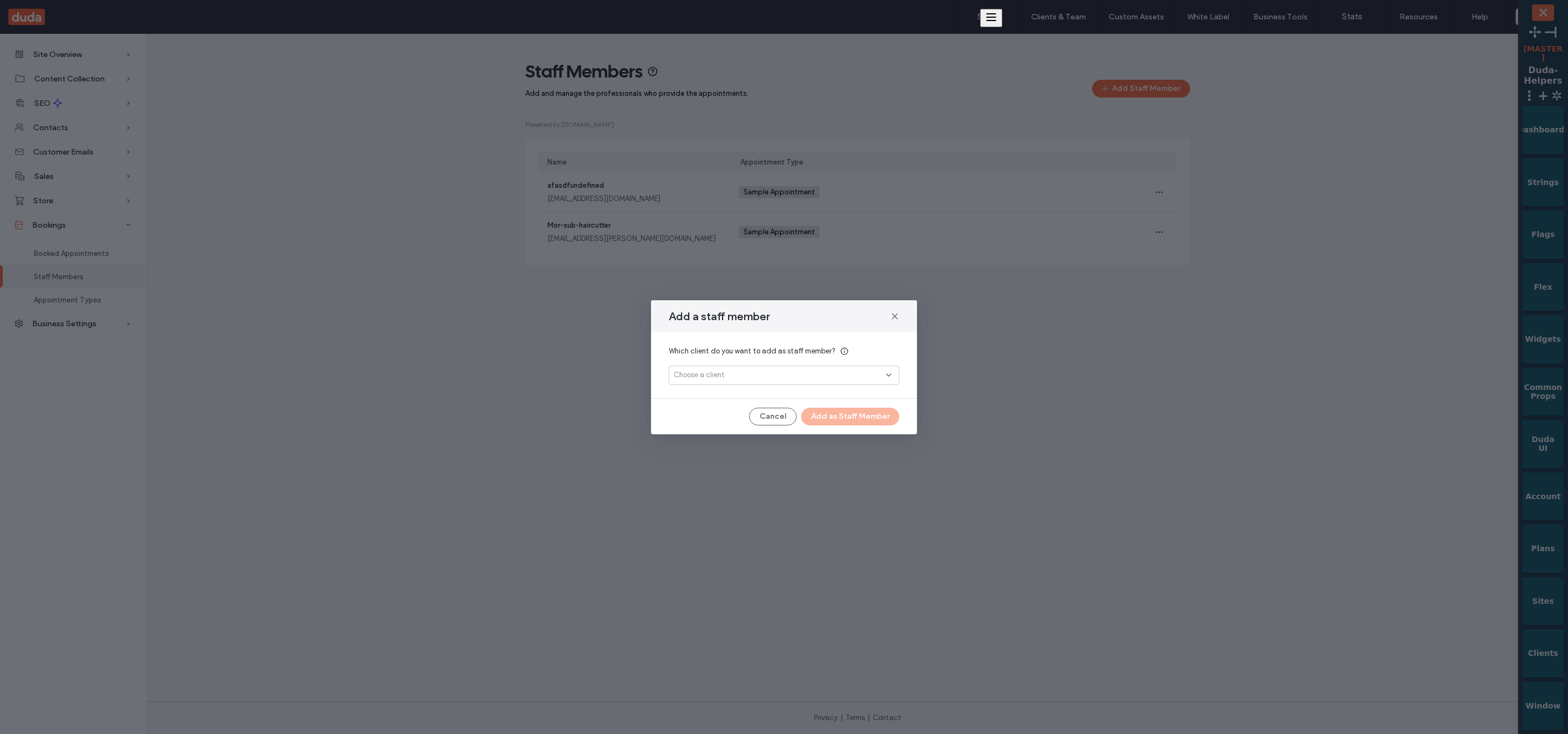
click at [705, 385] on div "Which client do you want to add as staff member? Choose a client" at bounding box center [783, 366] width 266 height 66
click at [712, 376] on span "Choose a client" at bounding box center [699, 375] width 51 height 11
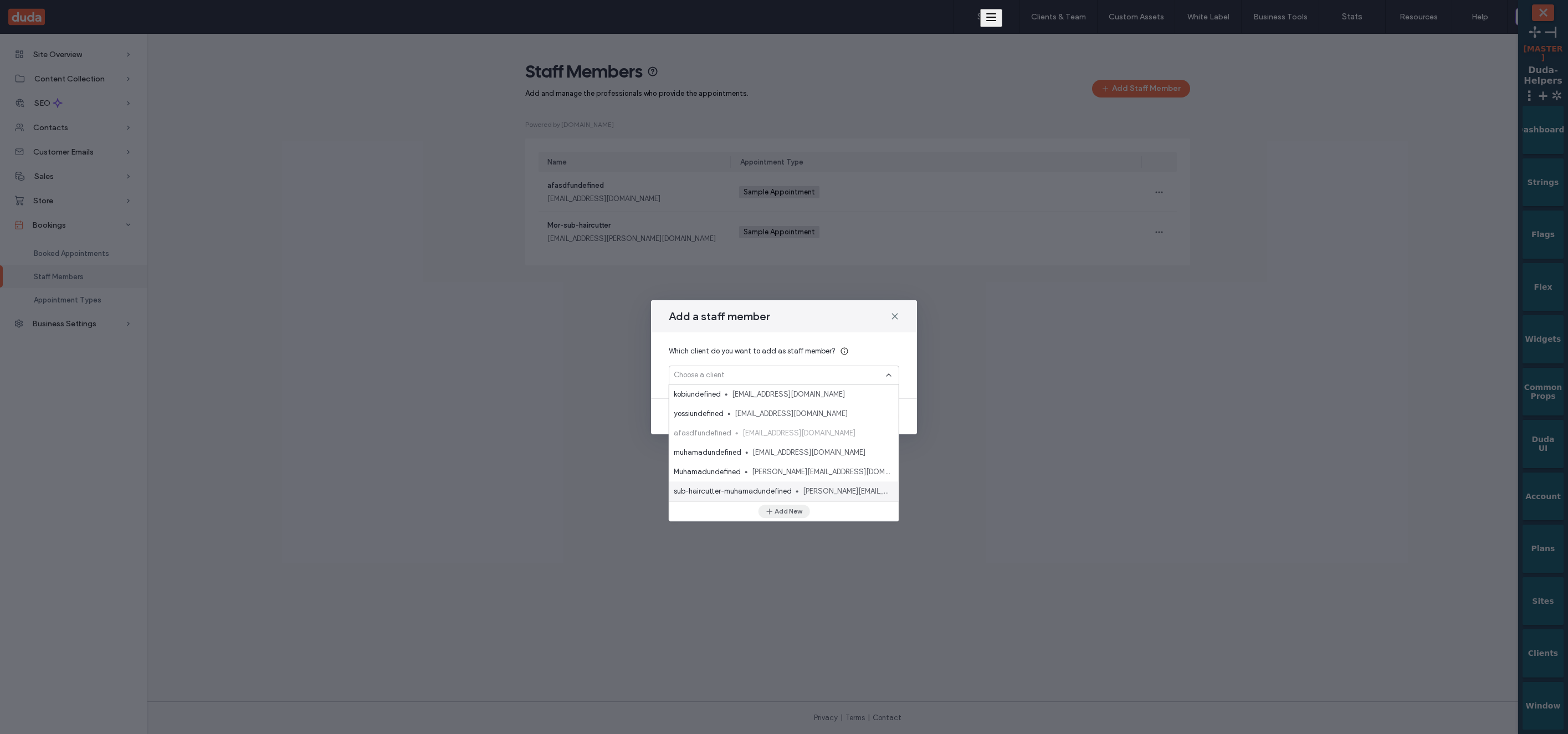
click at [793, 513] on button "Add New" at bounding box center [783, 511] width 51 height 13
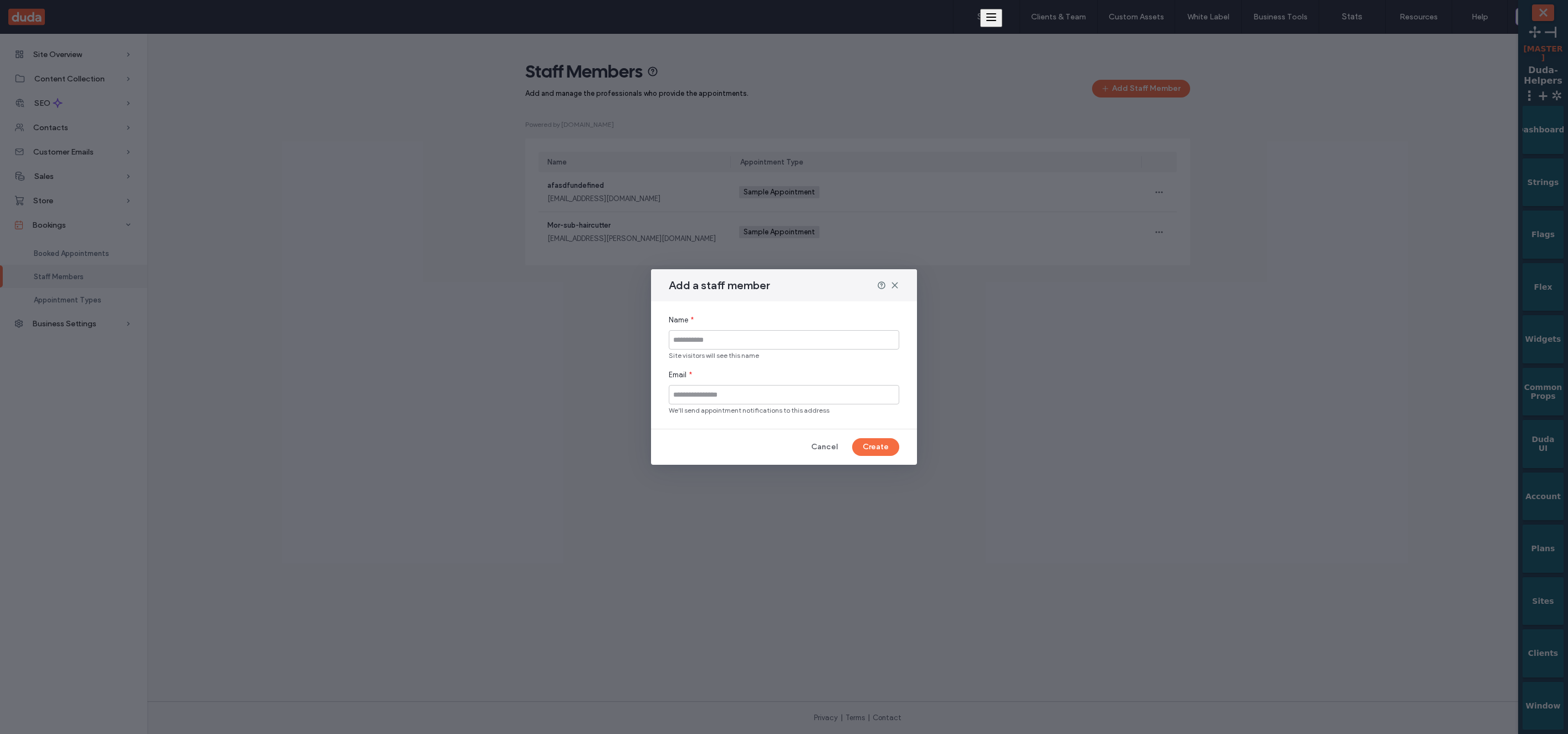
click at [790, 339] on input at bounding box center [784, 340] width 230 height 19
click at [790, 339] on input "*********" at bounding box center [784, 340] width 230 height 19
type input "*********"
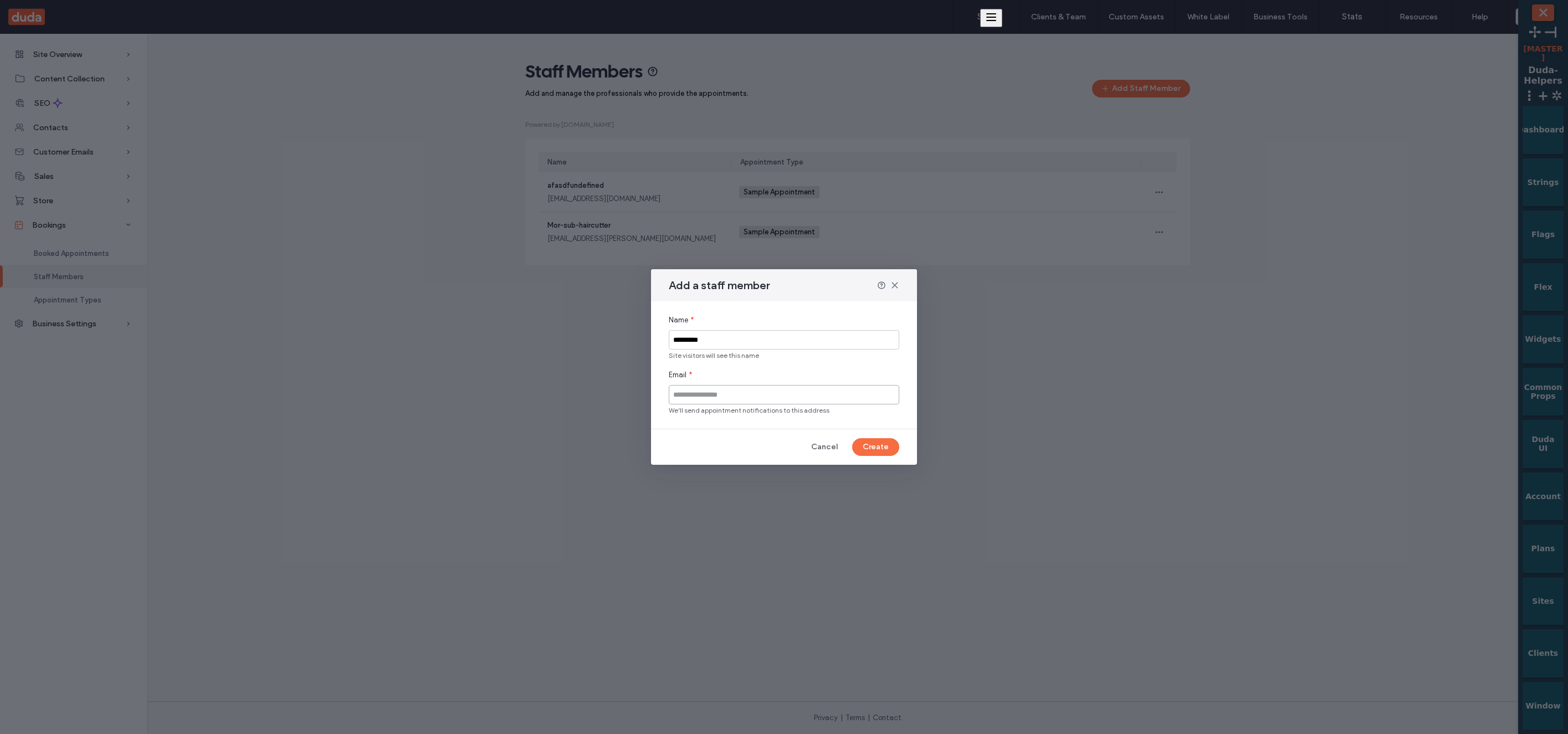
click at [755, 399] on input at bounding box center [784, 394] width 230 height 19
paste input "*********"
type input "**********"
click at [734, 395] on input "**********" at bounding box center [784, 394] width 230 height 19
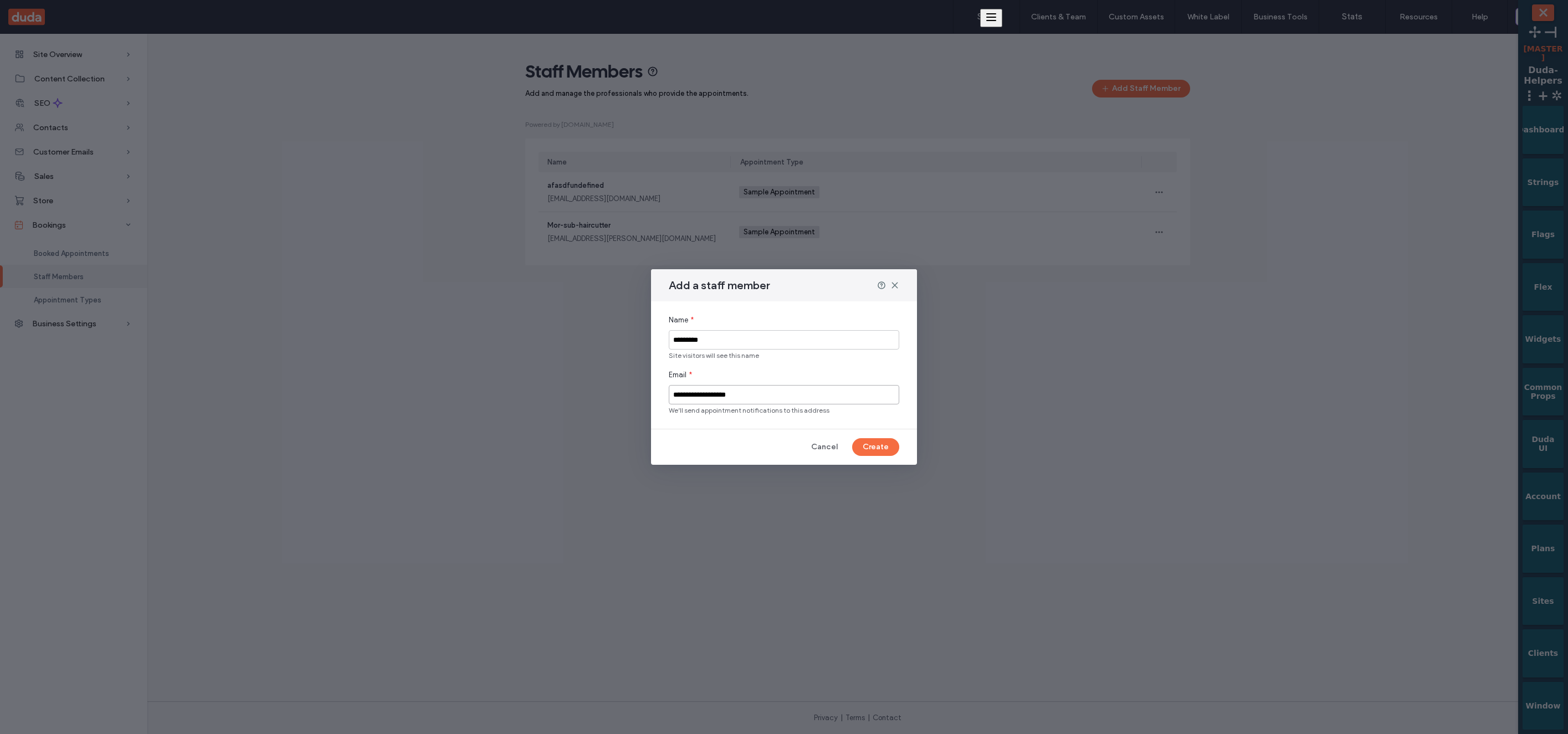
click at [734, 395] on input "**********" at bounding box center [784, 394] width 230 height 19
click at [880, 453] on button "Create" at bounding box center [876, 447] width 47 height 17
click at [918, 300] on div "**********" at bounding box center [784, 367] width 1568 height 734
click at [817, 450] on button "Cancel" at bounding box center [824, 447] width 47 height 17
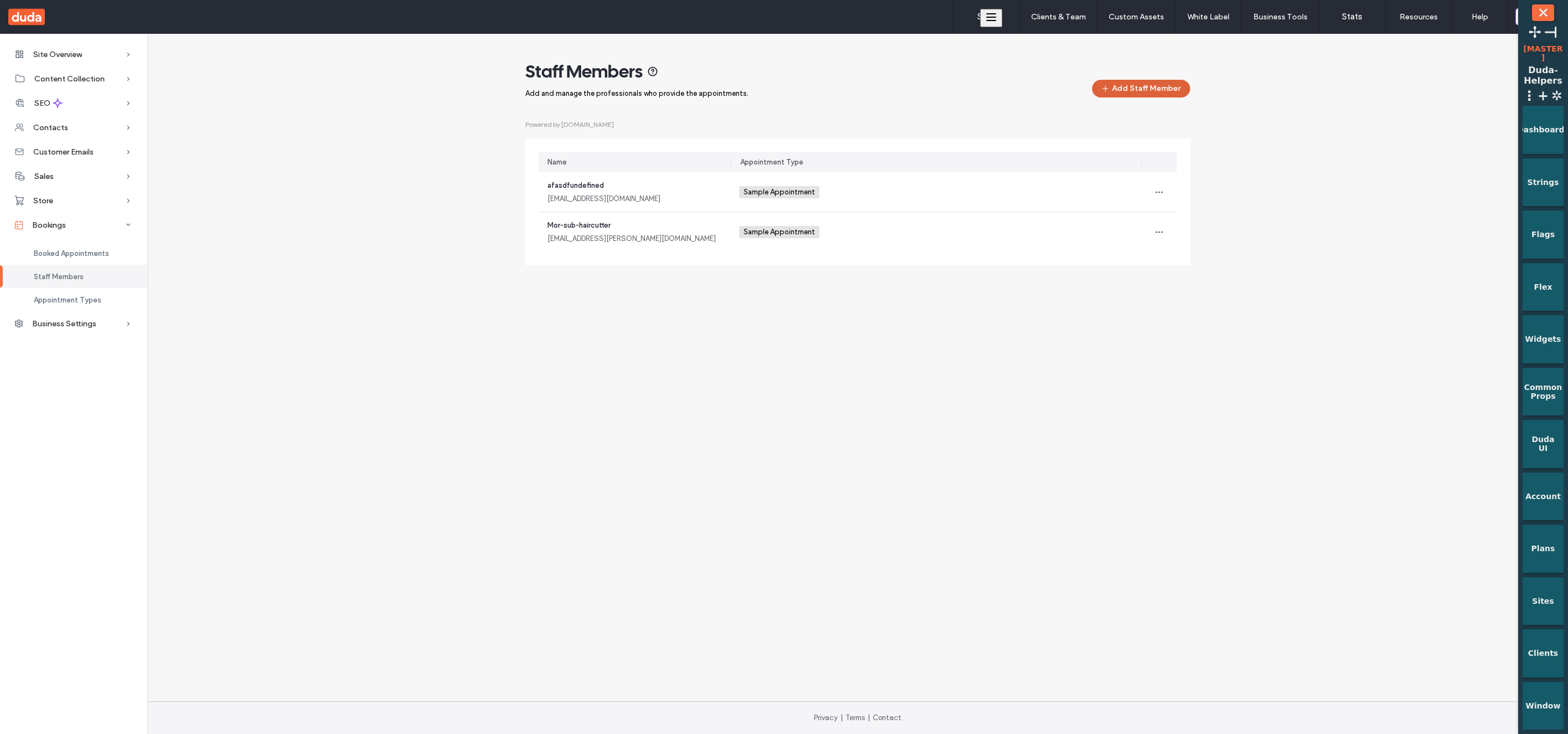
click at [1118, 94] on button "Add Staff Member" at bounding box center [1141, 88] width 98 height 17
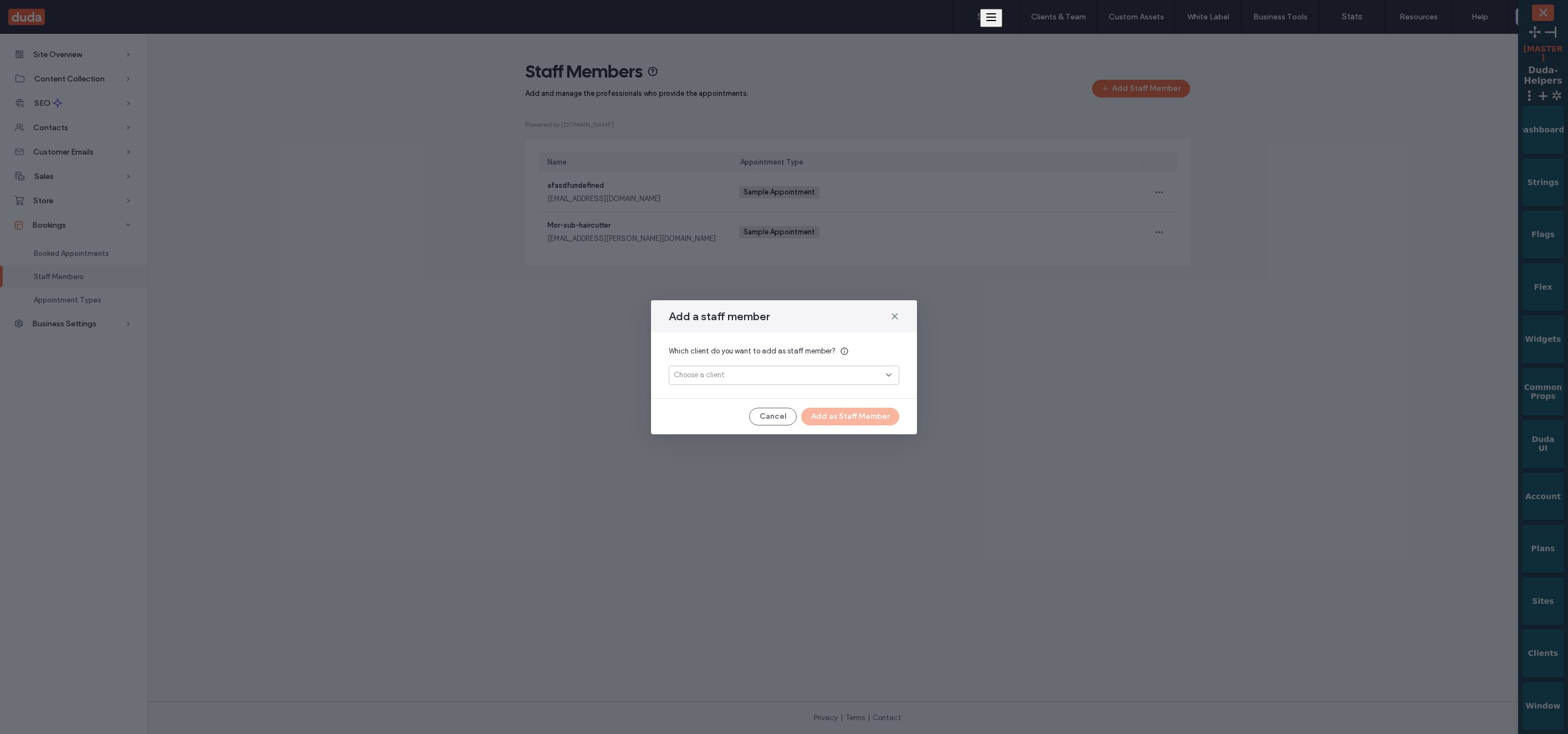
click at [827, 368] on div "Choose a client" at bounding box center [784, 375] width 230 height 19
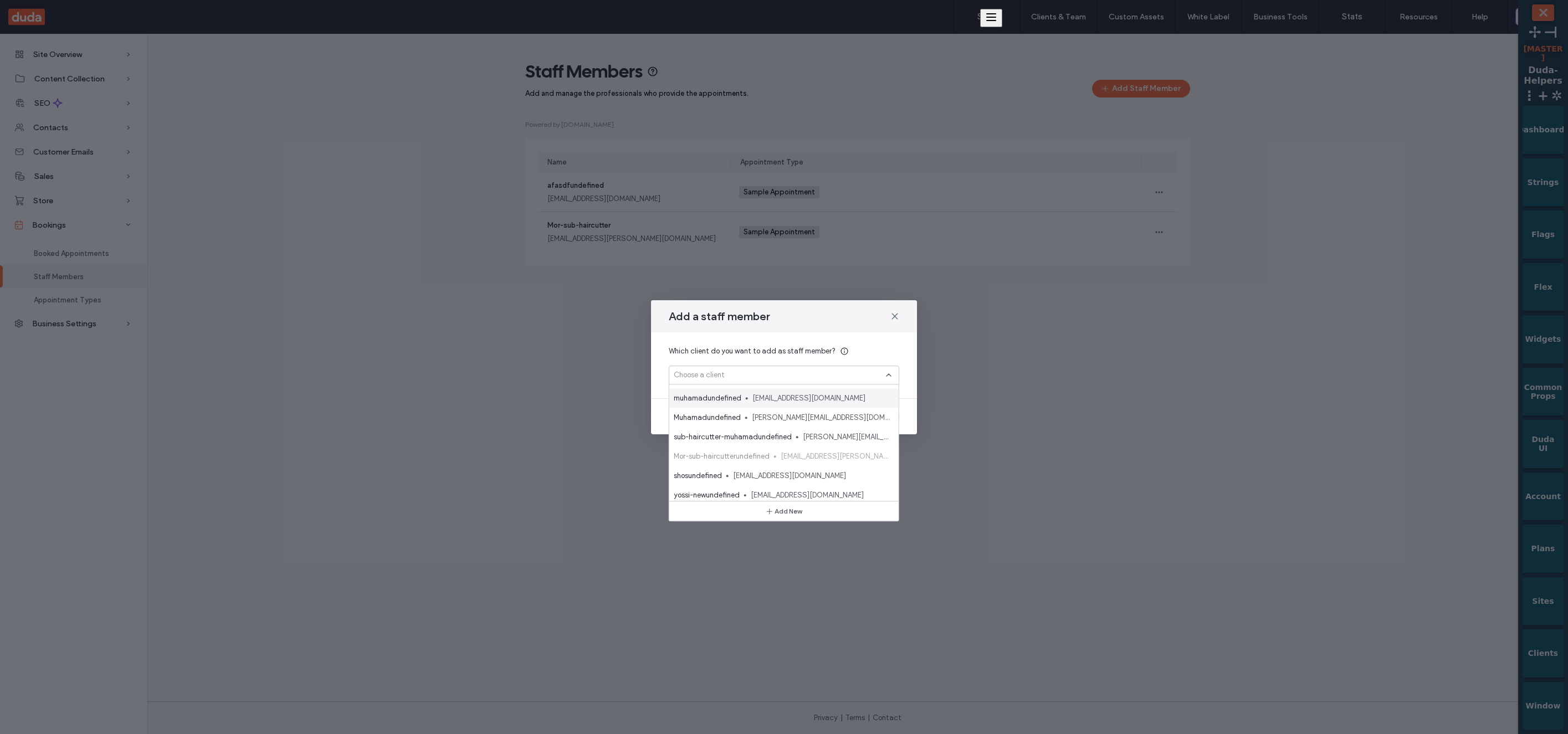
scroll to position [58, 0]
drag, startPoint x: 918, startPoint y: 321, endPoint x: 895, endPoint y: 319, distance: 23.1
click at [918, 321] on div "Add a staff member Which client do you want to add as staff member? Choose a cl…" at bounding box center [784, 367] width 1568 height 734
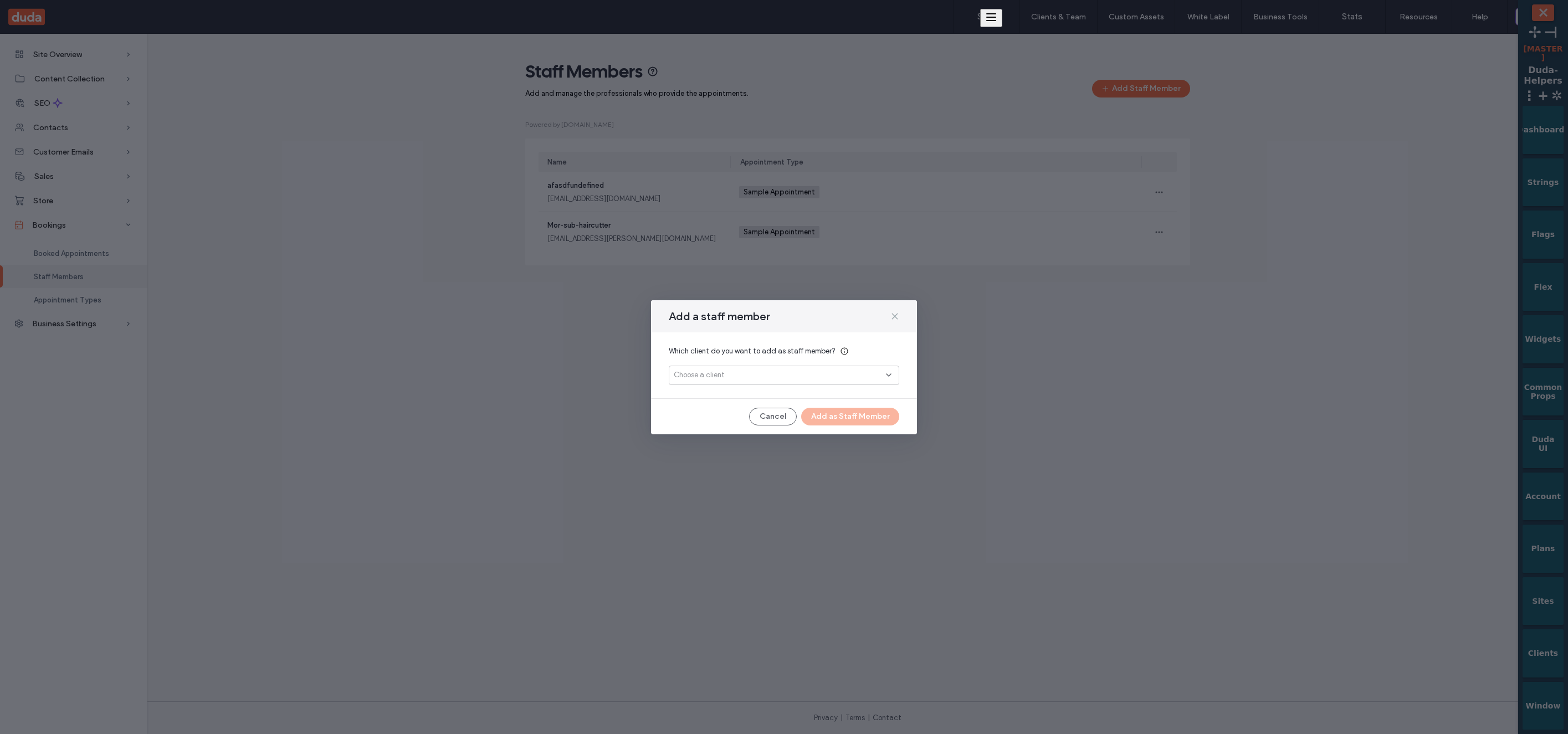
click at [895, 319] on icon at bounding box center [895, 316] width 9 height 9
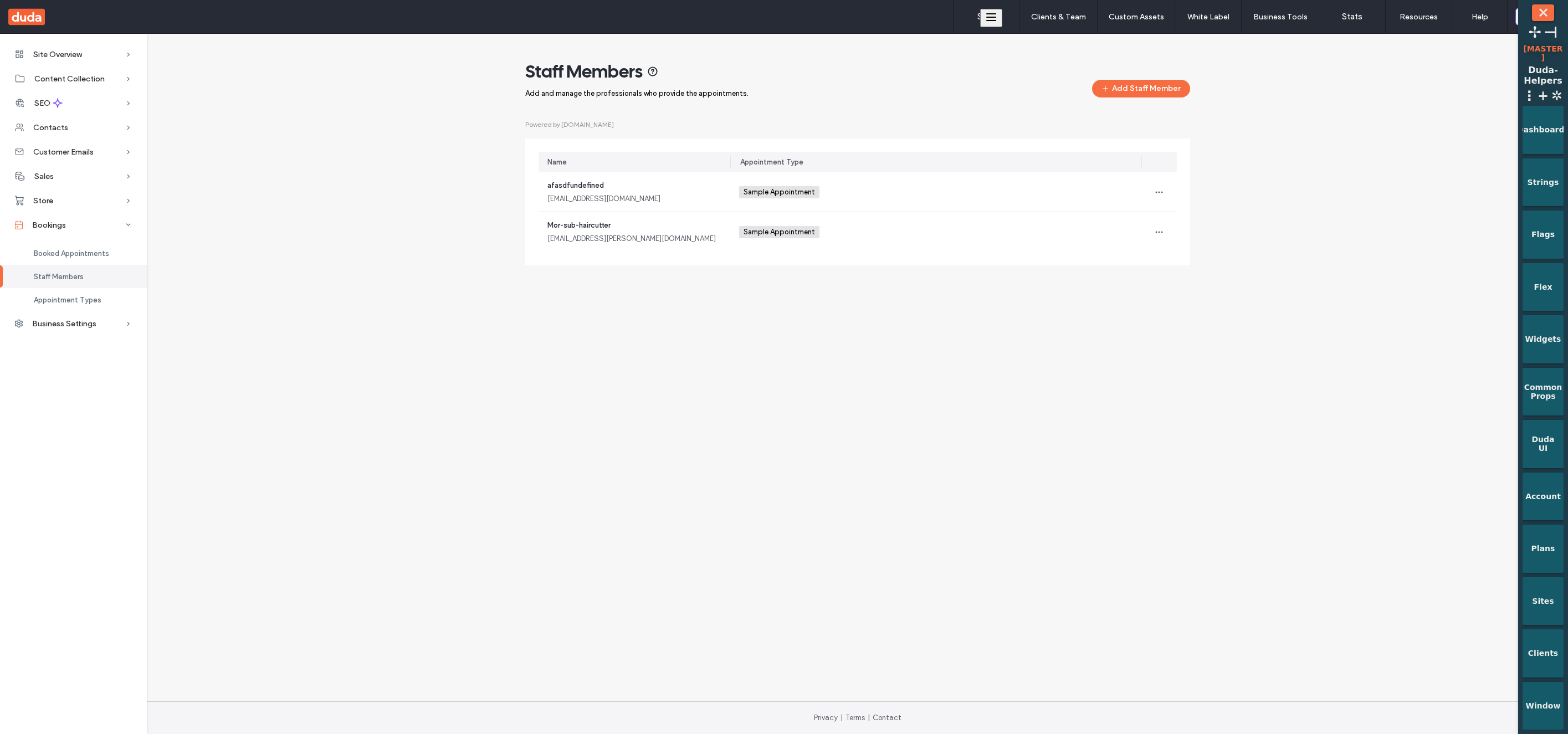
click at [1118, 98] on div "Staff Members Add and manage the professionals who provide the appointments. Ad…" at bounding box center [857, 163] width 664 height 205
click at [1126, 89] on button "Add Staff Member" at bounding box center [1141, 88] width 98 height 17
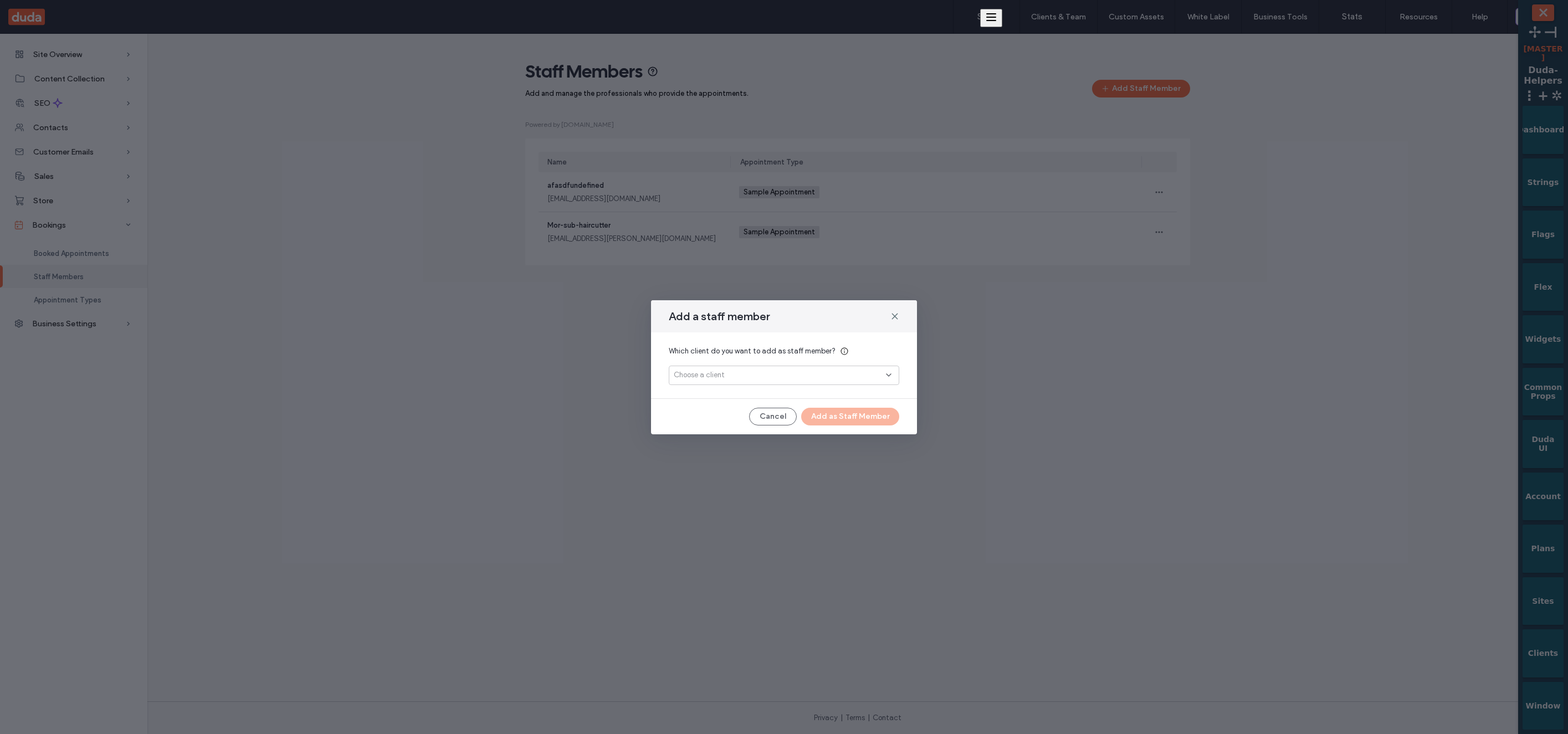
click at [791, 386] on div "Which client do you want to add as staff member? Choose a client" at bounding box center [783, 366] width 266 height 66
click at [794, 373] on div "Choose a client" at bounding box center [780, 375] width 212 height 11
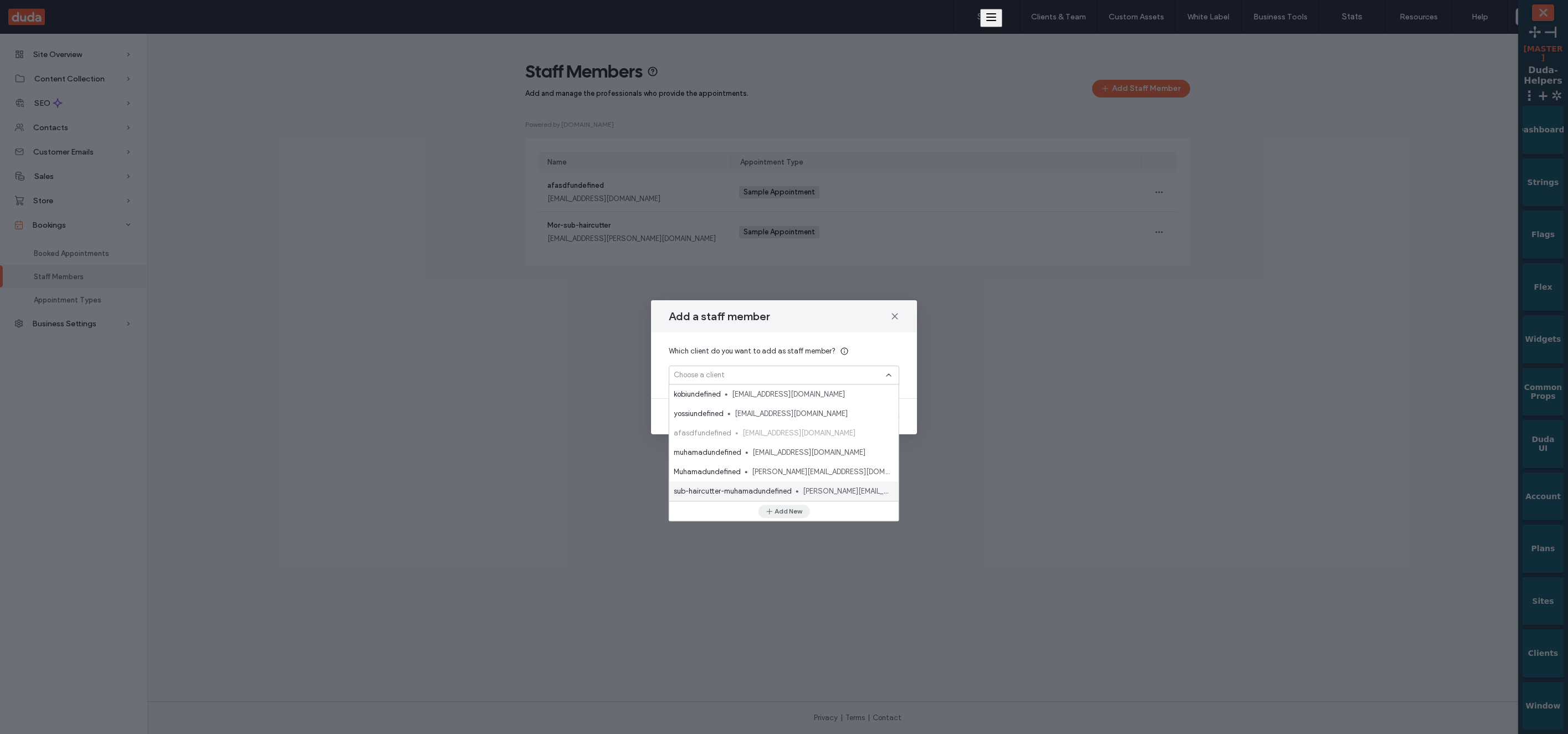
click at [768, 508] on icon "button" at bounding box center [769, 511] width 9 height 9
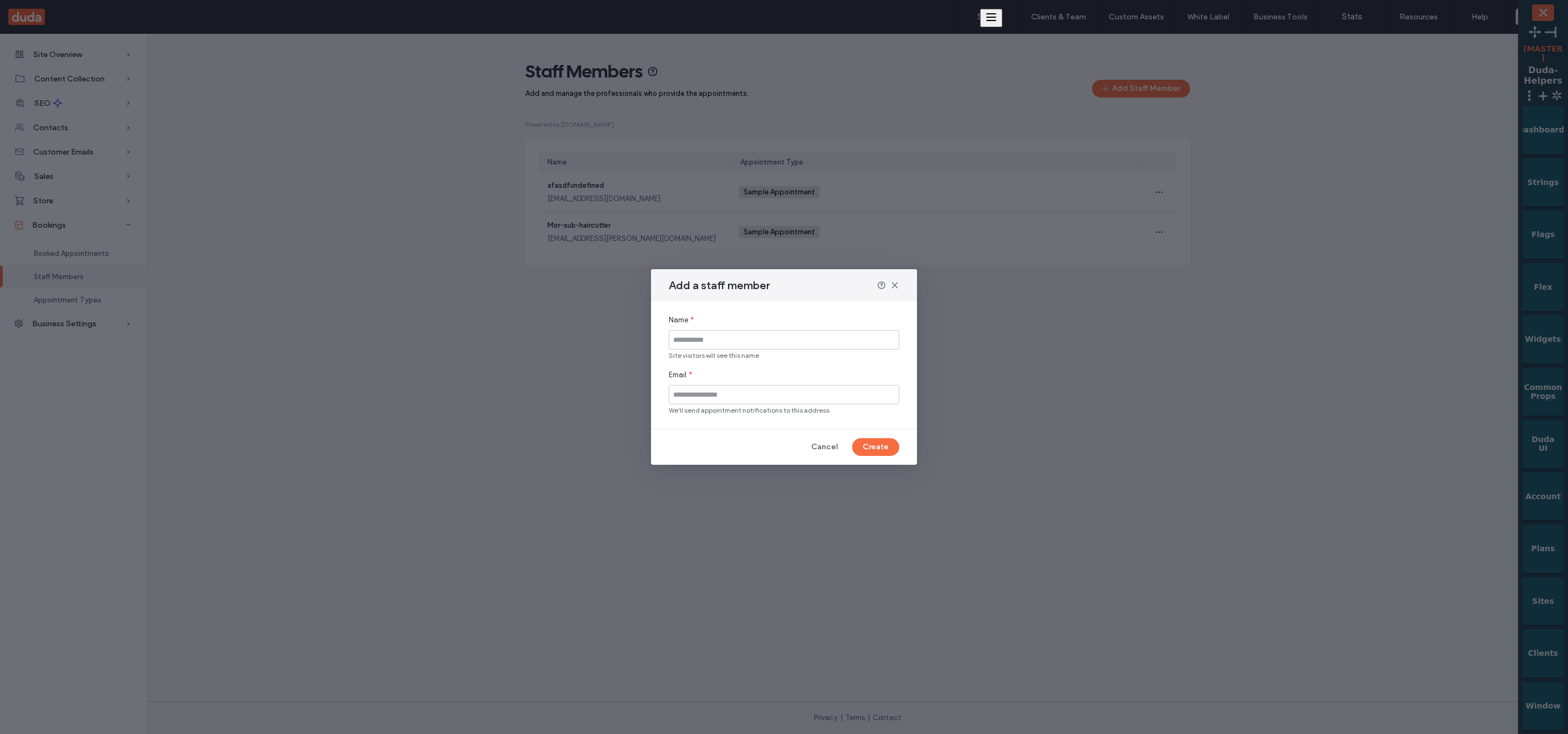
click at [821, 450] on button "Cancel" at bounding box center [824, 447] width 47 height 17
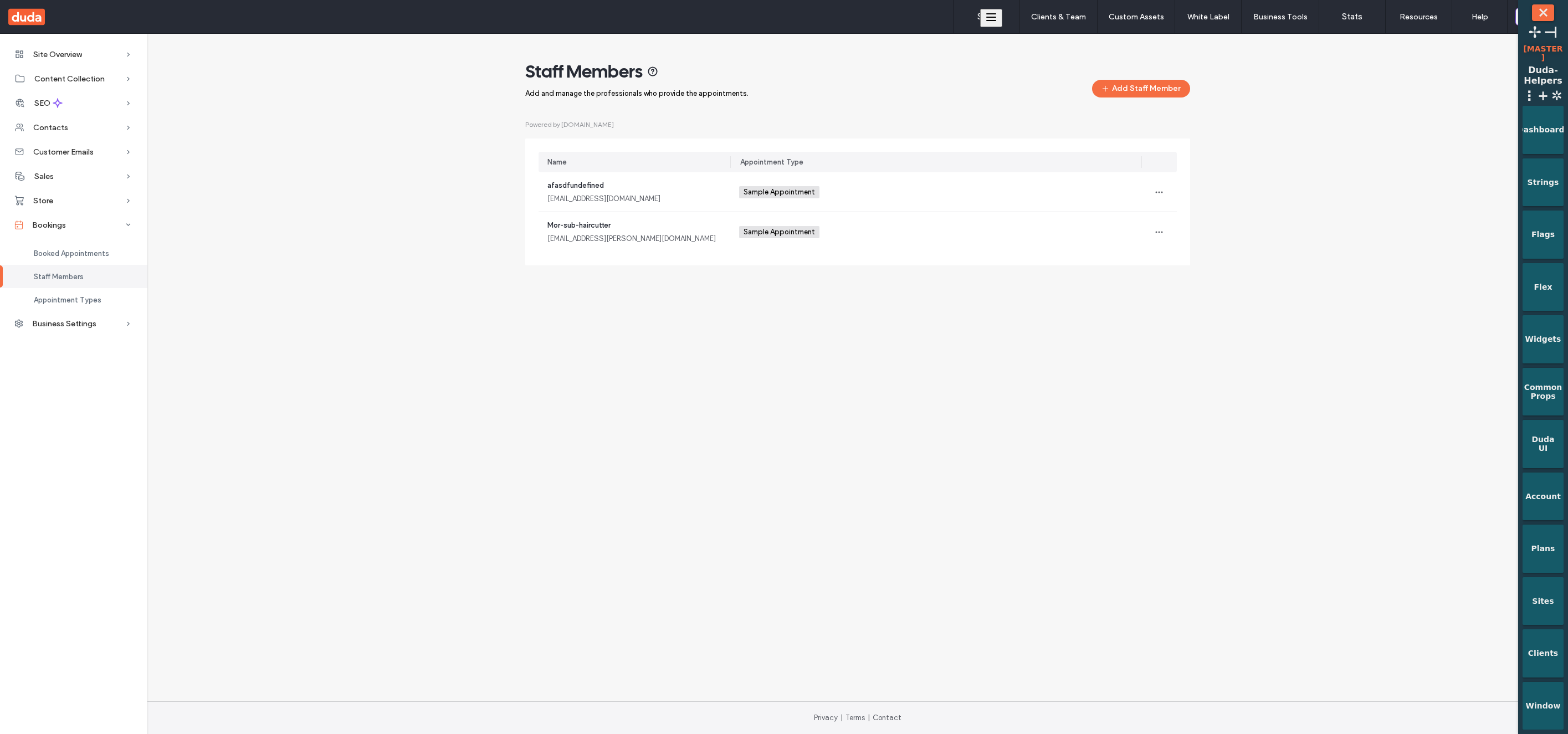
click at [1195, 96] on div "Staff Members Add and manage the professionals who provide the appointments. Ad…" at bounding box center [857, 167] width 1403 height 213
click at [1178, 94] on button "Add Staff Member" at bounding box center [1141, 88] width 98 height 17
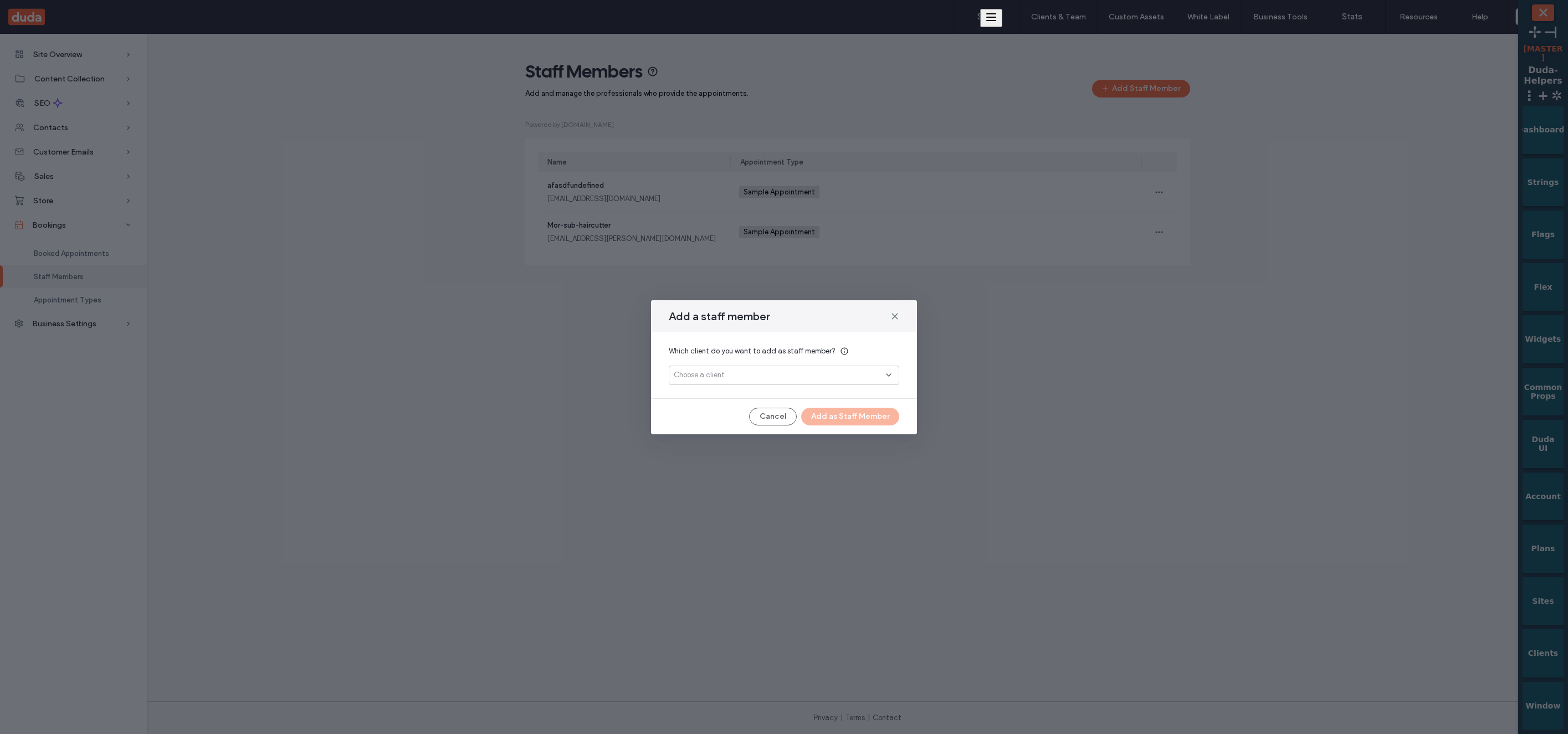
click at [726, 399] on hr at bounding box center [783, 399] width 266 height 1
click at [728, 382] on div "Choose a client" at bounding box center [784, 375] width 230 height 19
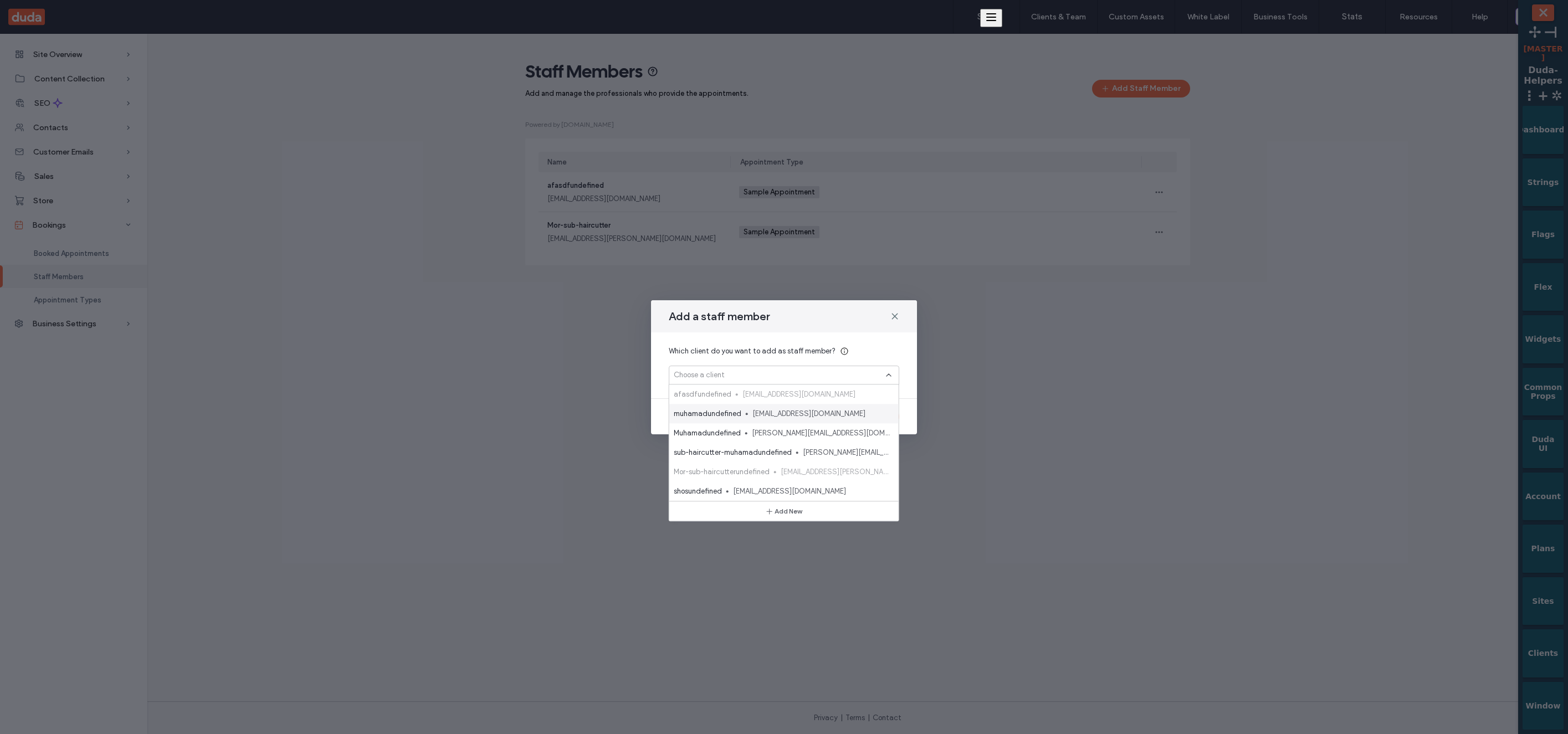
scroll to position [58, 0]
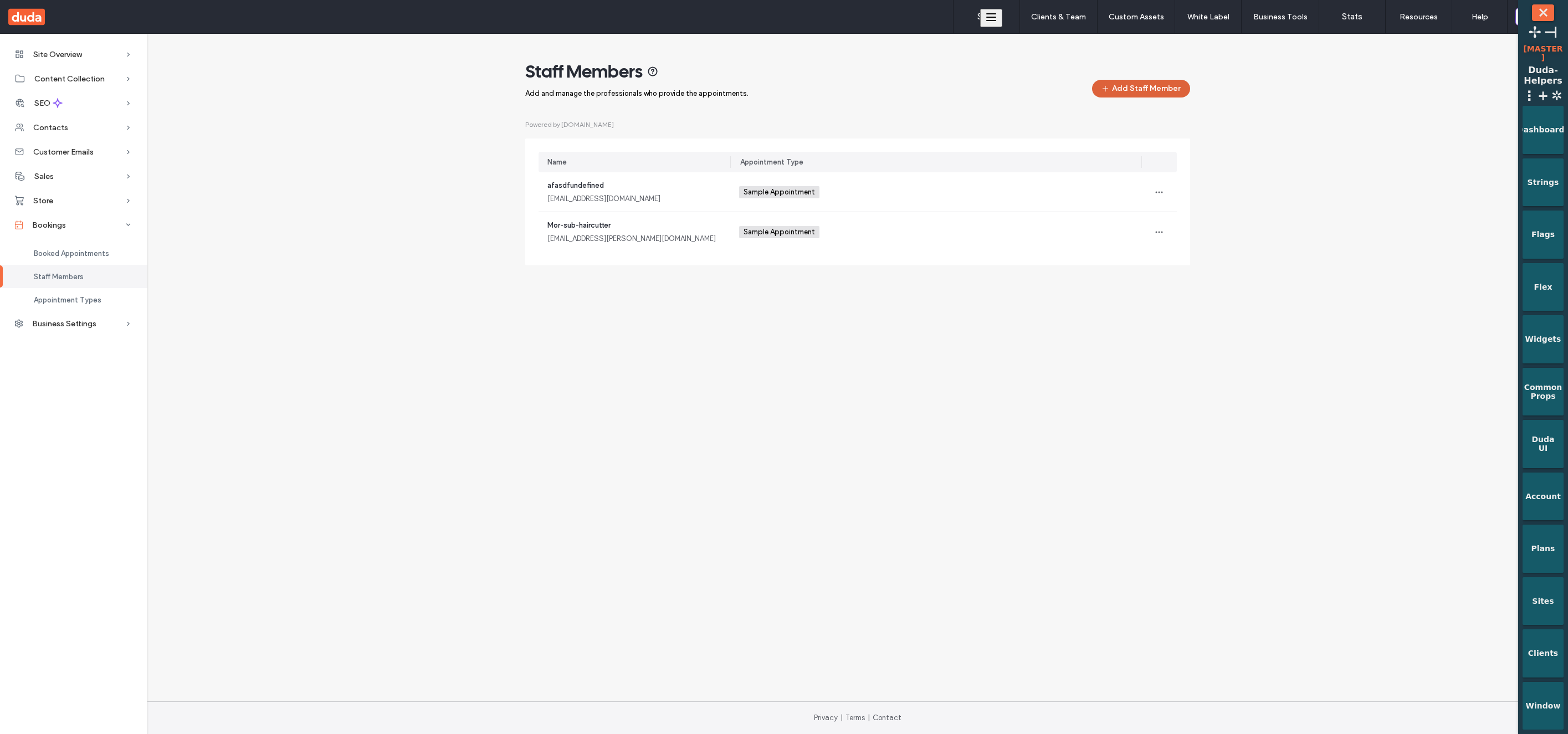
click at [1147, 96] on button "Add Staff Member" at bounding box center [1141, 88] width 98 height 17
click at [1178, 94] on button "Add Staff Member" at bounding box center [1141, 88] width 98 height 17
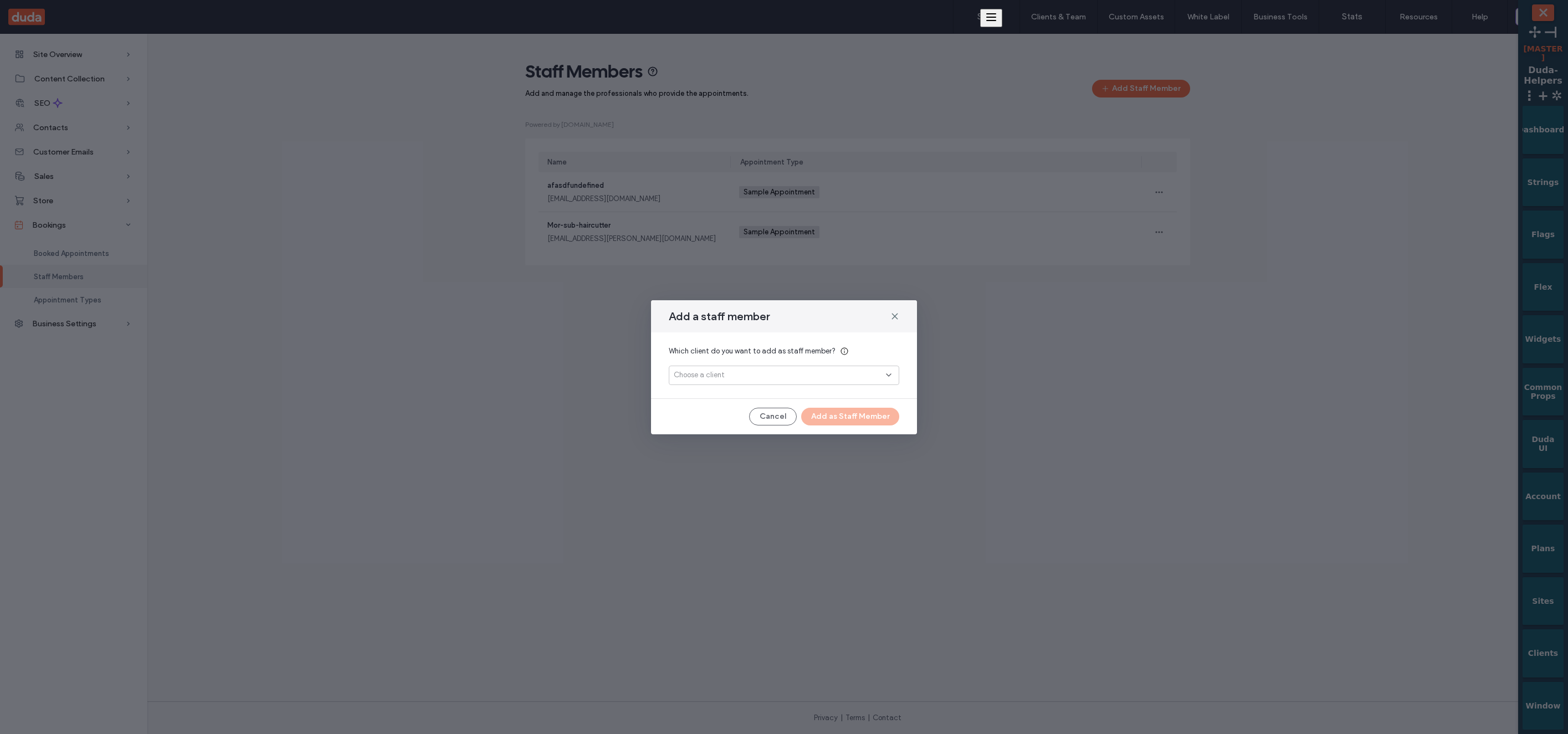
click at [758, 378] on div "Choose a client" at bounding box center [780, 375] width 212 height 11
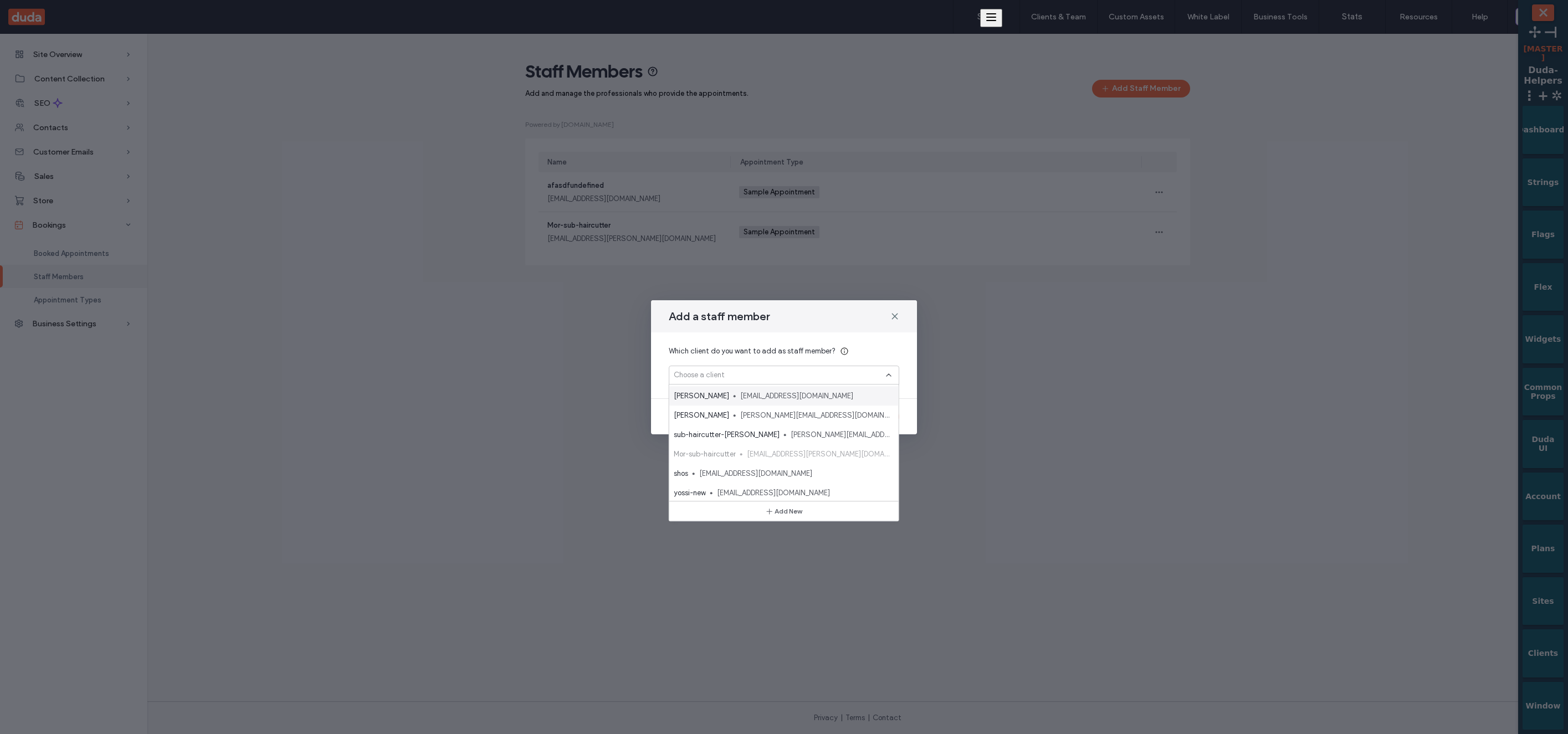
scroll to position [58, 0]
